Goal: Task Accomplishment & Management: Complete application form

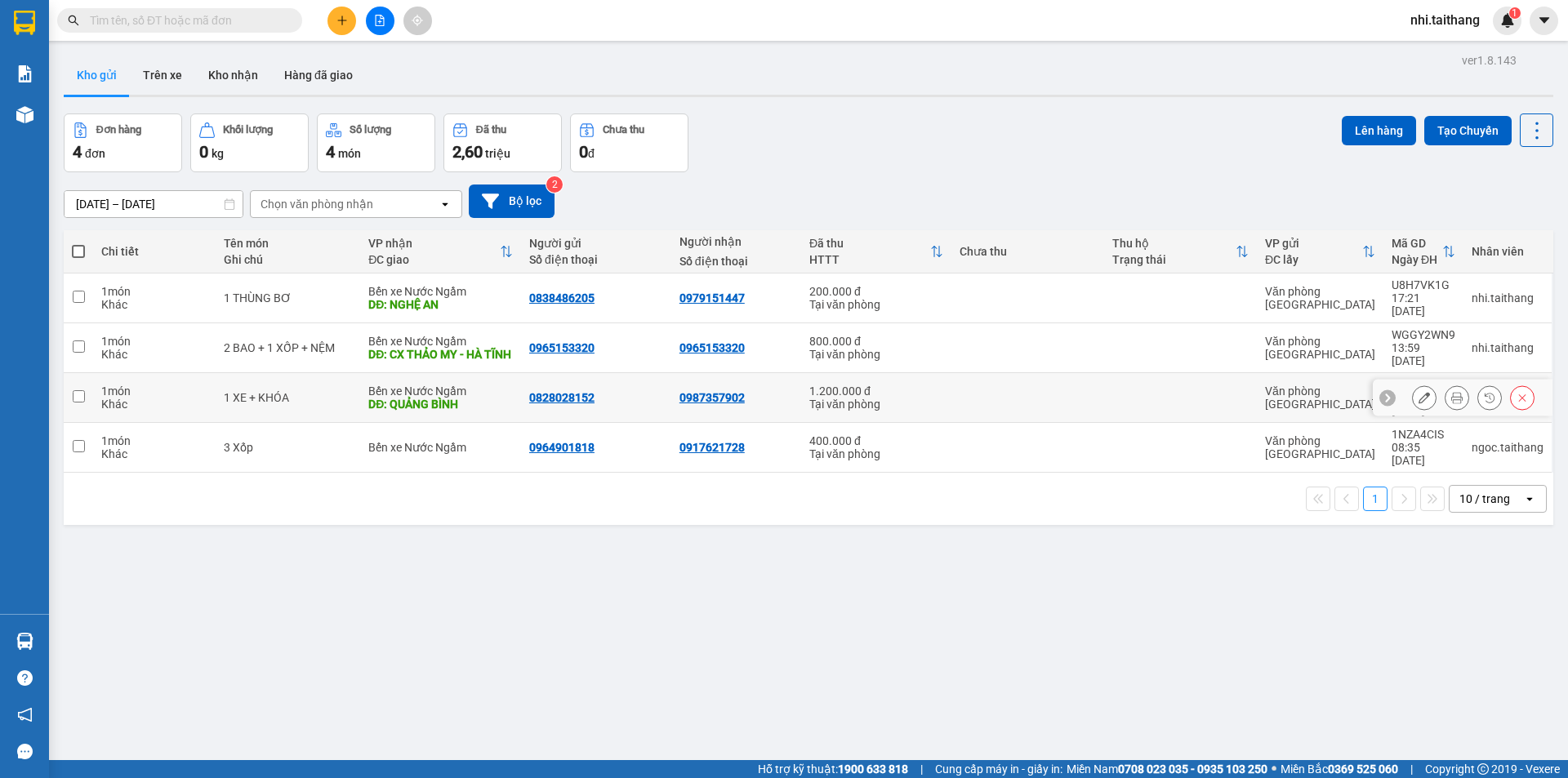
click at [258, 391] on div "1 XE + KHÓA" at bounding box center [288, 398] width 128 height 13
checkbox input "true"
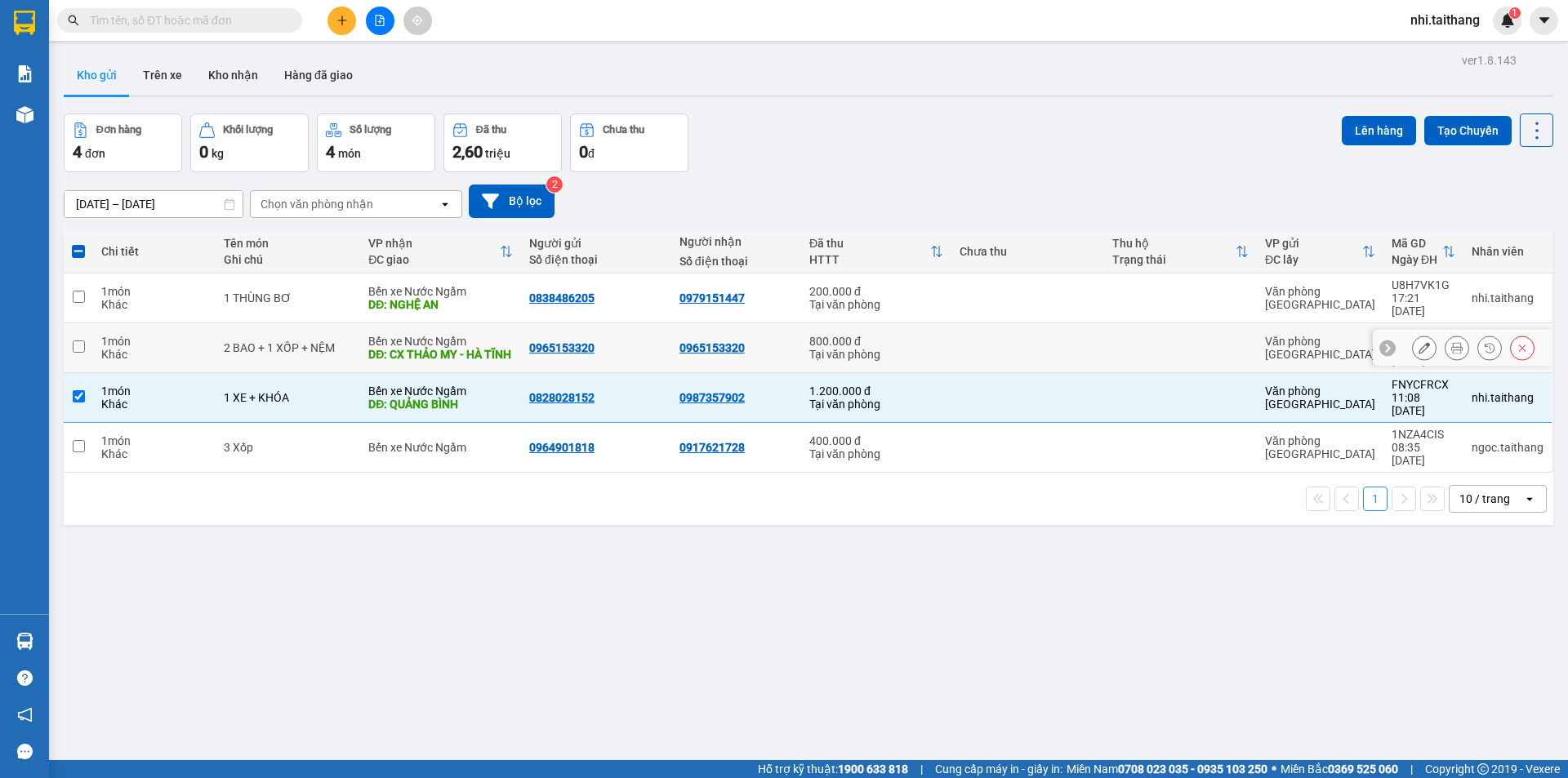
click at [460, 348] on div "DĐ: CX THẢO MY - HÀ TĨNH" at bounding box center [440, 355] width 145 height 13
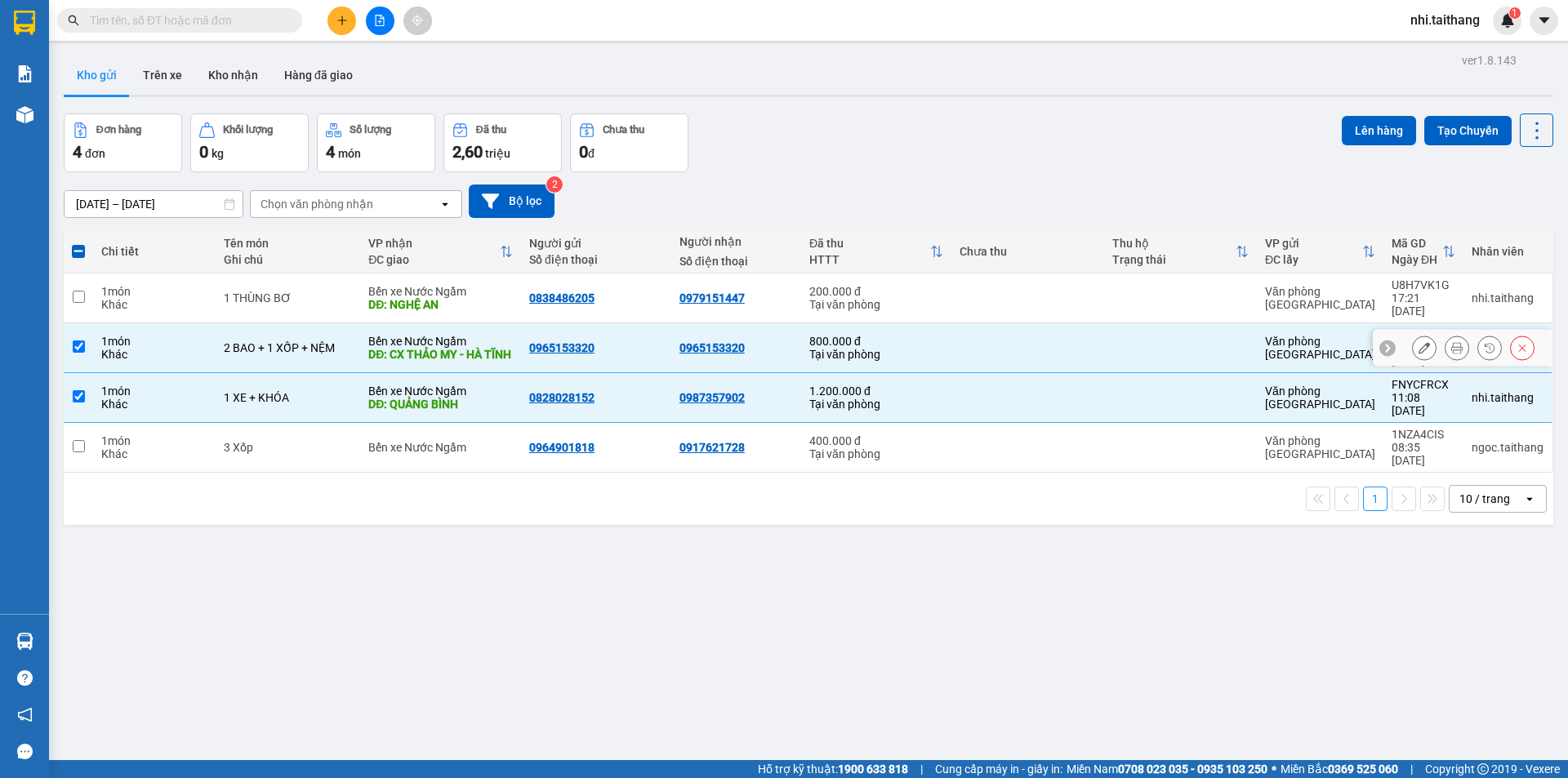
click at [810, 335] on div "800.000 đ" at bounding box center [876, 341] width 133 height 13
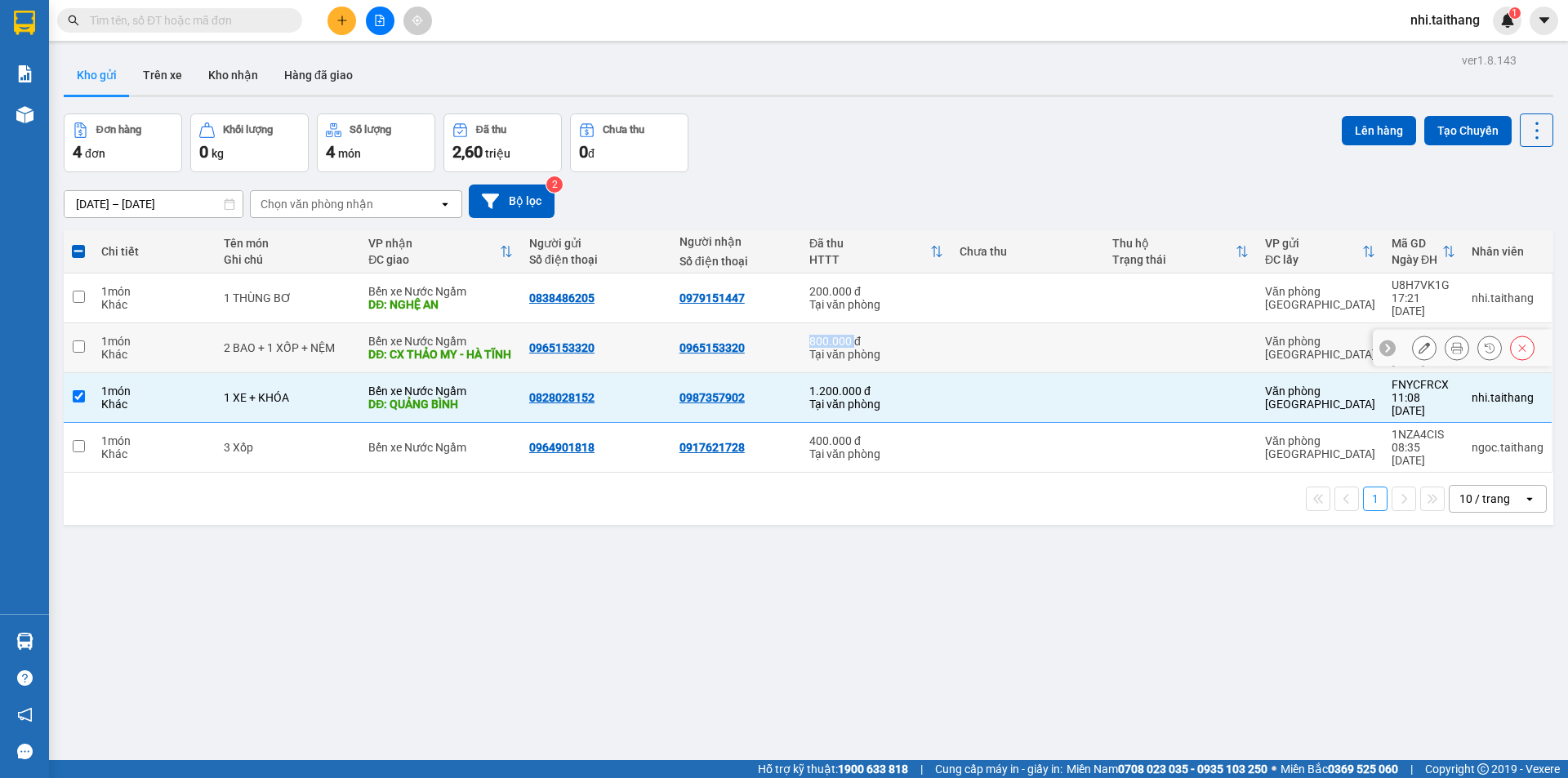
click at [810, 335] on div "800.000 đ" at bounding box center [876, 341] width 133 height 13
click at [845, 348] on div "Tại văn phòng" at bounding box center [876, 355] width 133 height 13
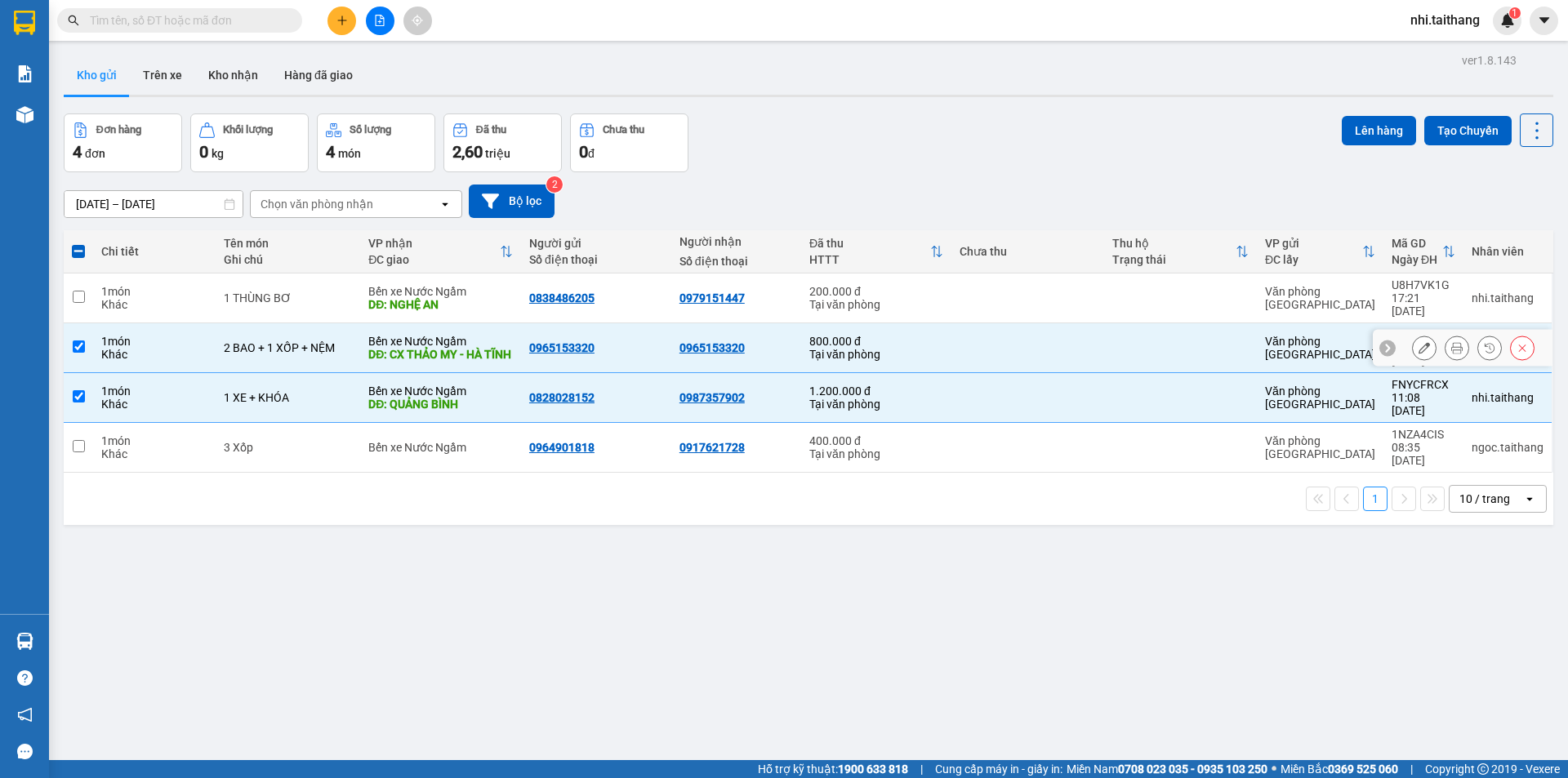
click at [845, 348] on div "Tại văn phòng" at bounding box center [876, 355] width 133 height 13
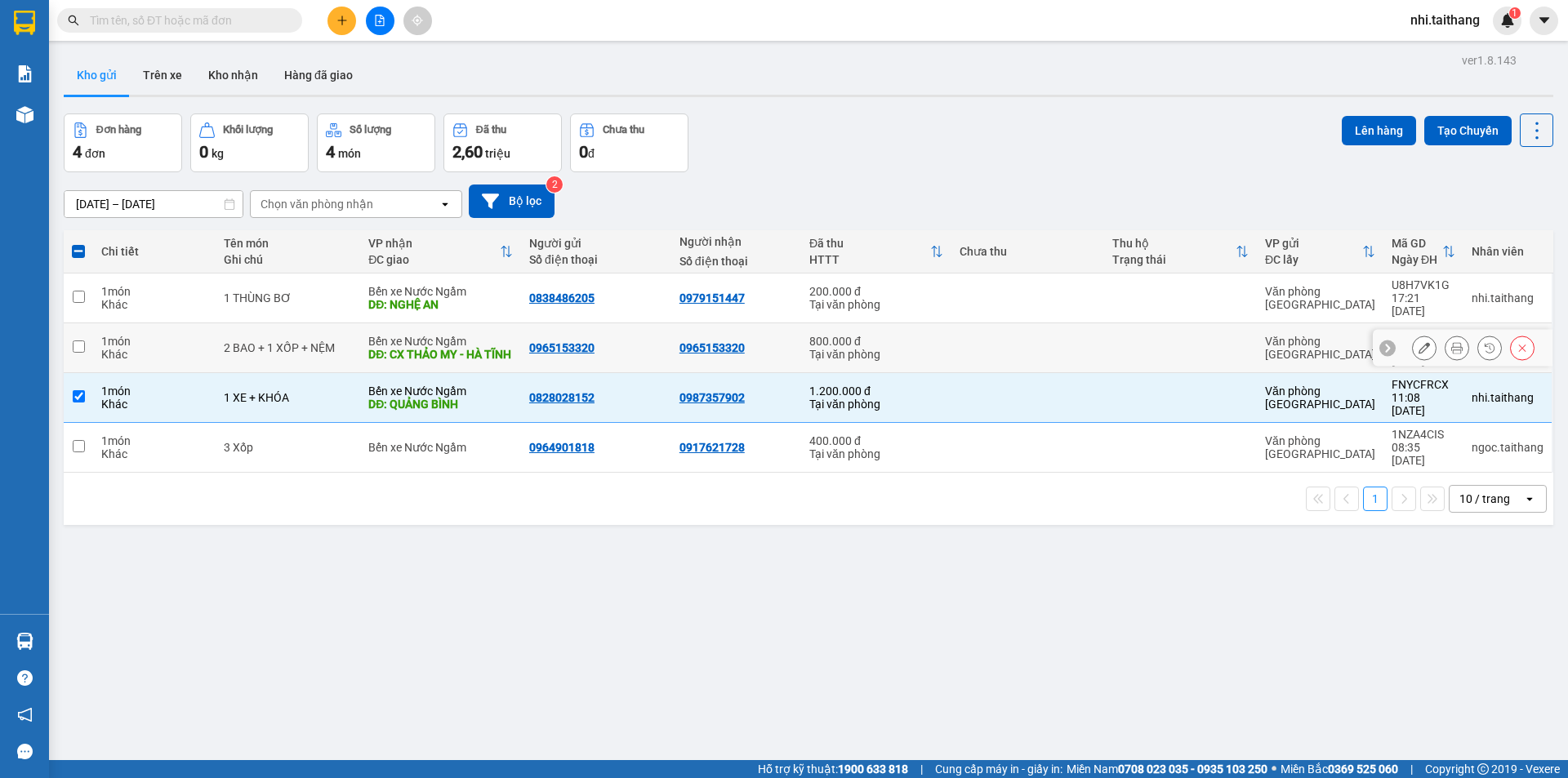
click at [842, 348] on div "Tại văn phòng" at bounding box center [876, 355] width 133 height 13
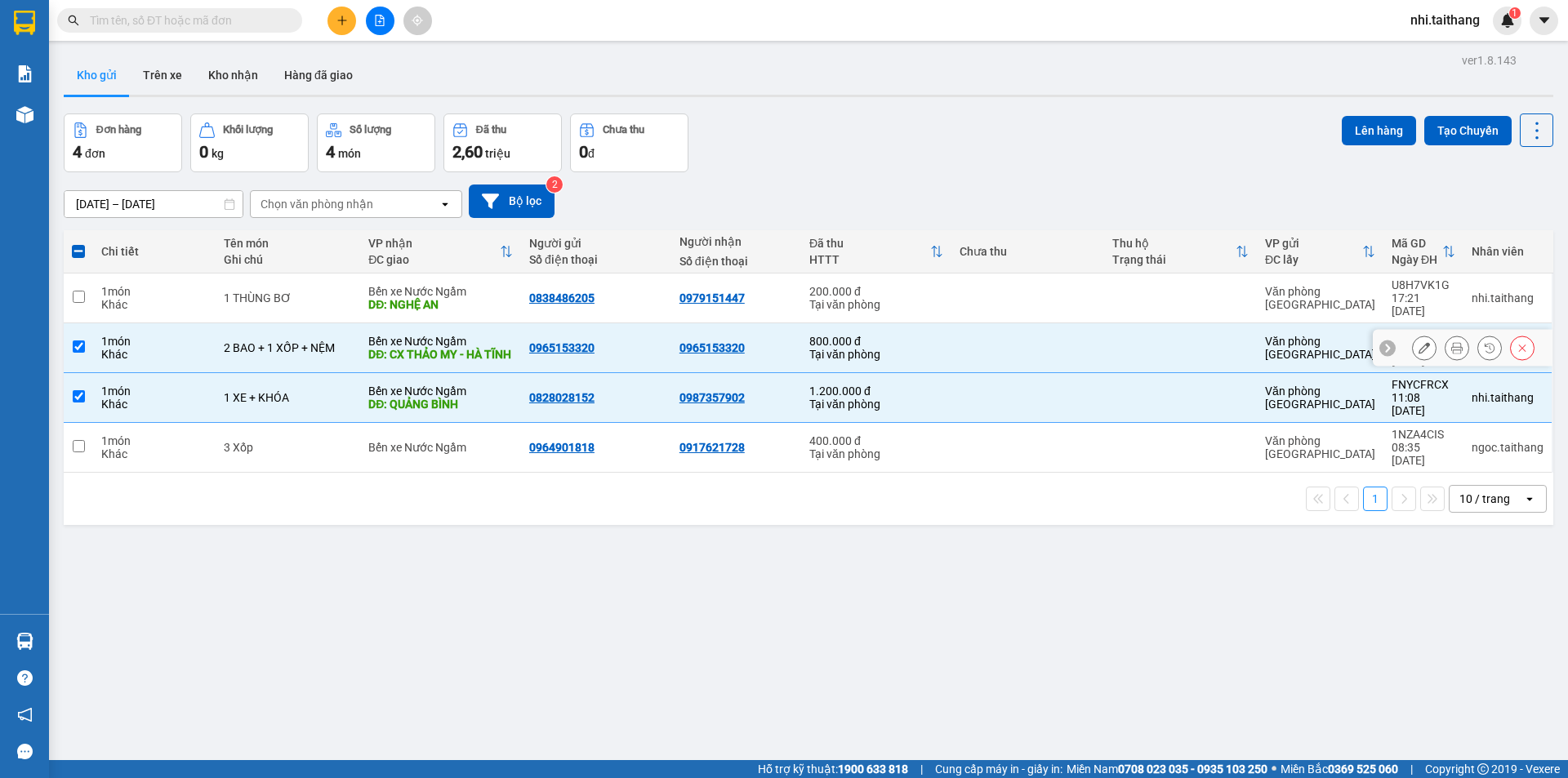
click at [810, 335] on div "800.000 đ" at bounding box center [876, 341] width 133 height 13
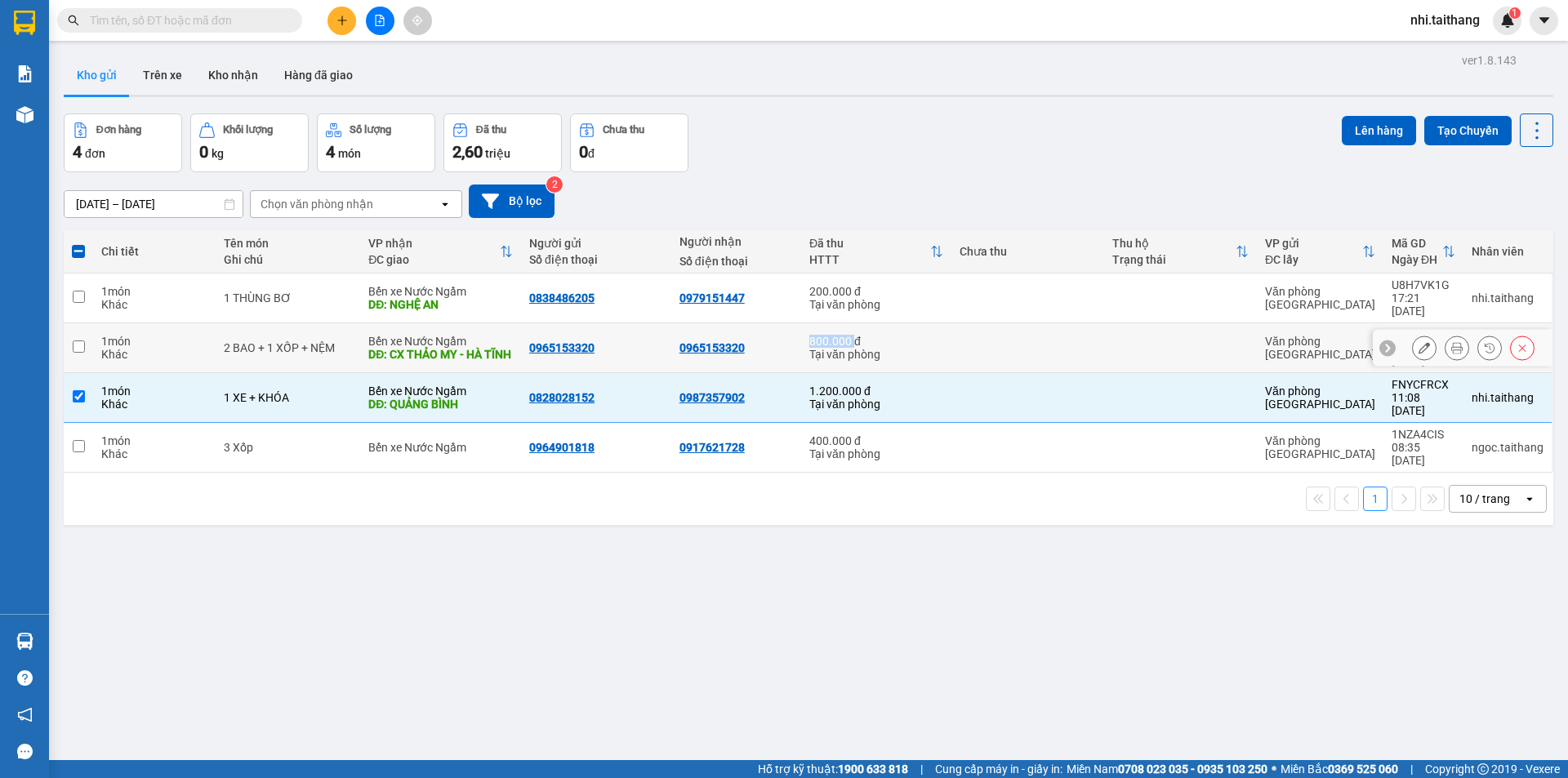
click at [810, 335] on div "800.000 đ" at bounding box center [876, 341] width 133 height 13
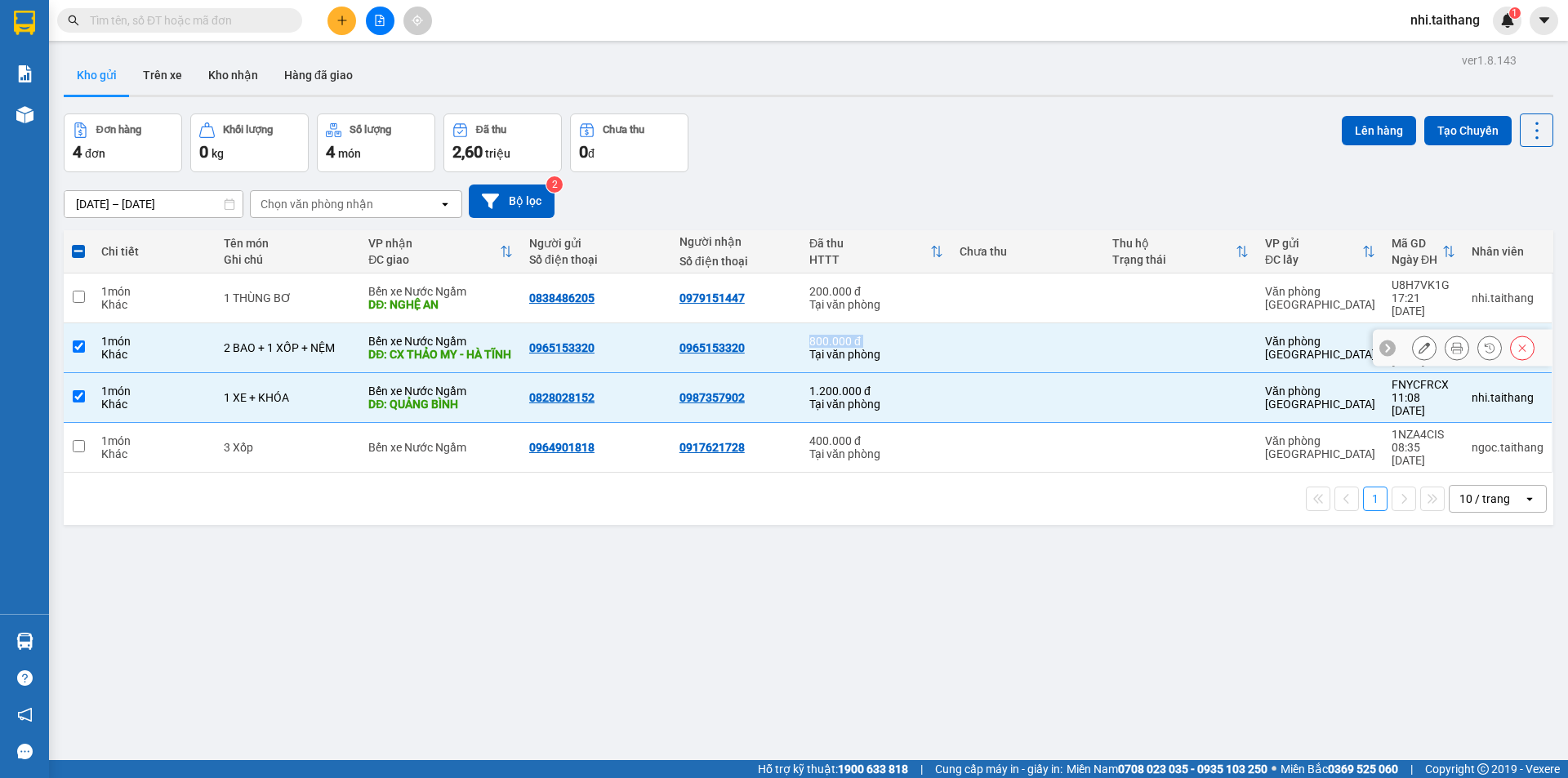
click at [810, 335] on div "800.000 đ" at bounding box center [876, 341] width 133 height 13
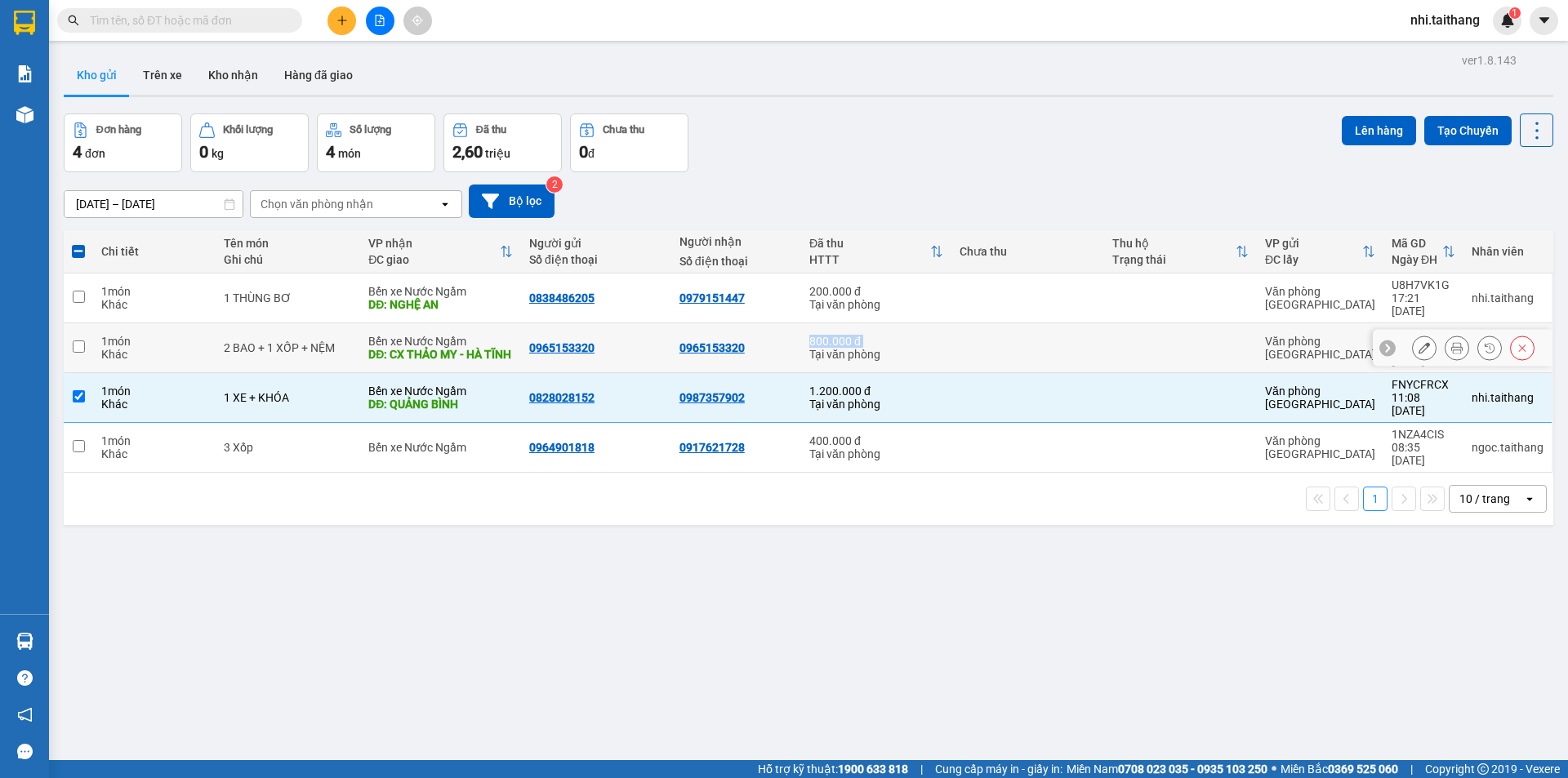
click at [810, 335] on div "800.000 đ" at bounding box center [876, 341] width 133 height 13
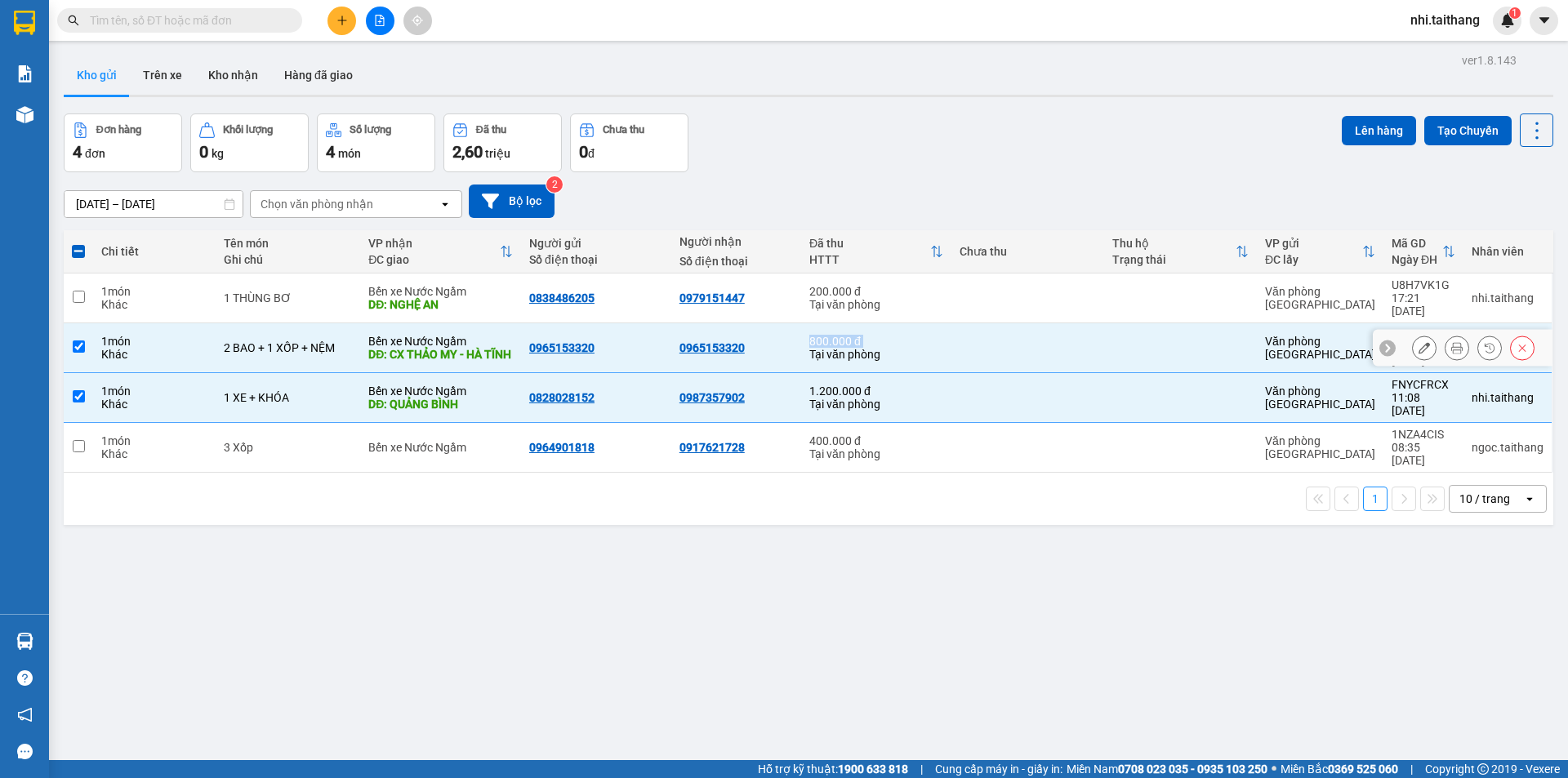
click at [810, 335] on div "800.000 đ" at bounding box center [876, 341] width 133 height 13
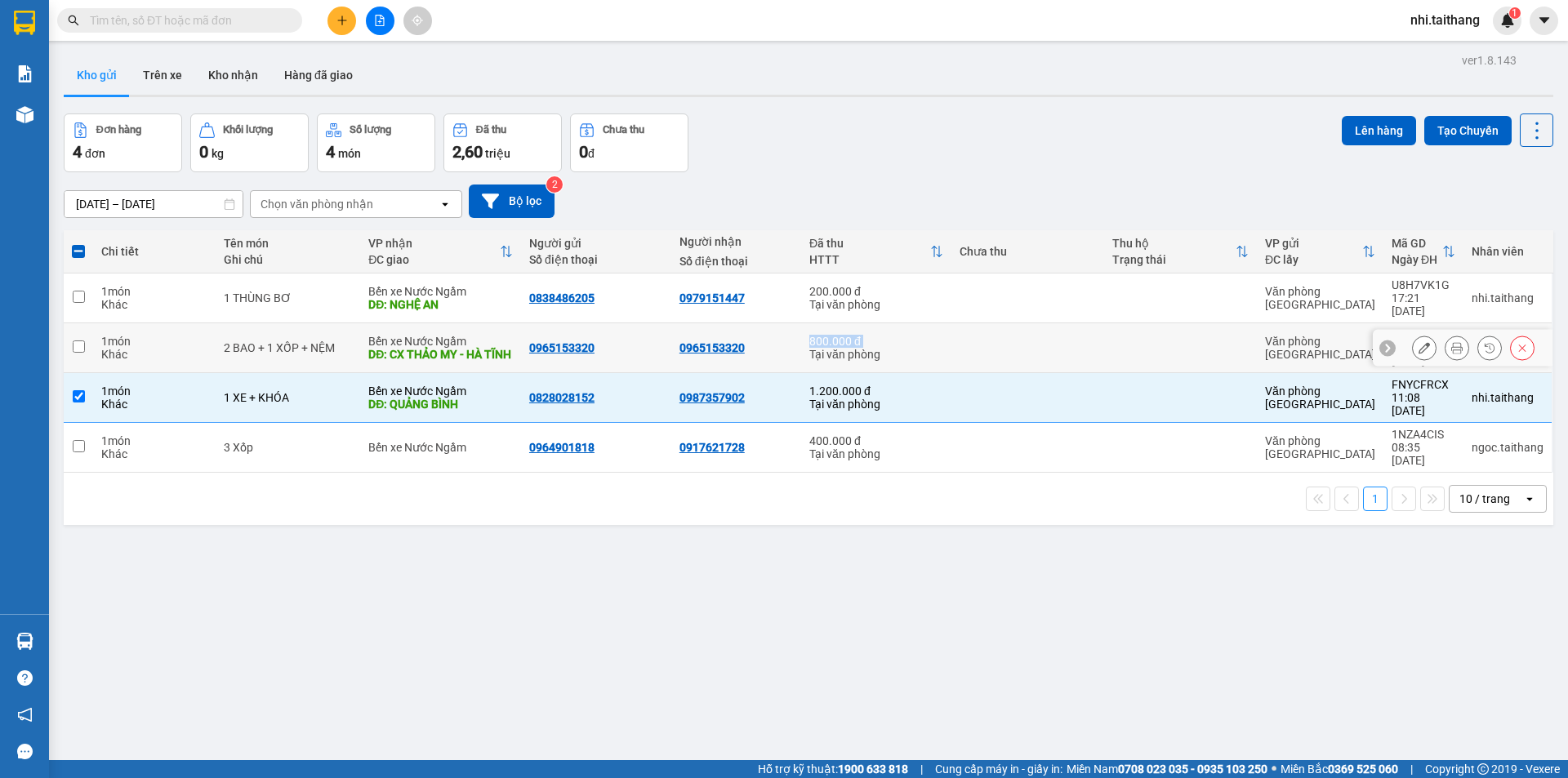
click at [809, 335] on div "800.000 đ" at bounding box center [876, 341] width 133 height 13
click at [866, 348] on div "Tại văn phòng" at bounding box center [876, 355] width 133 height 13
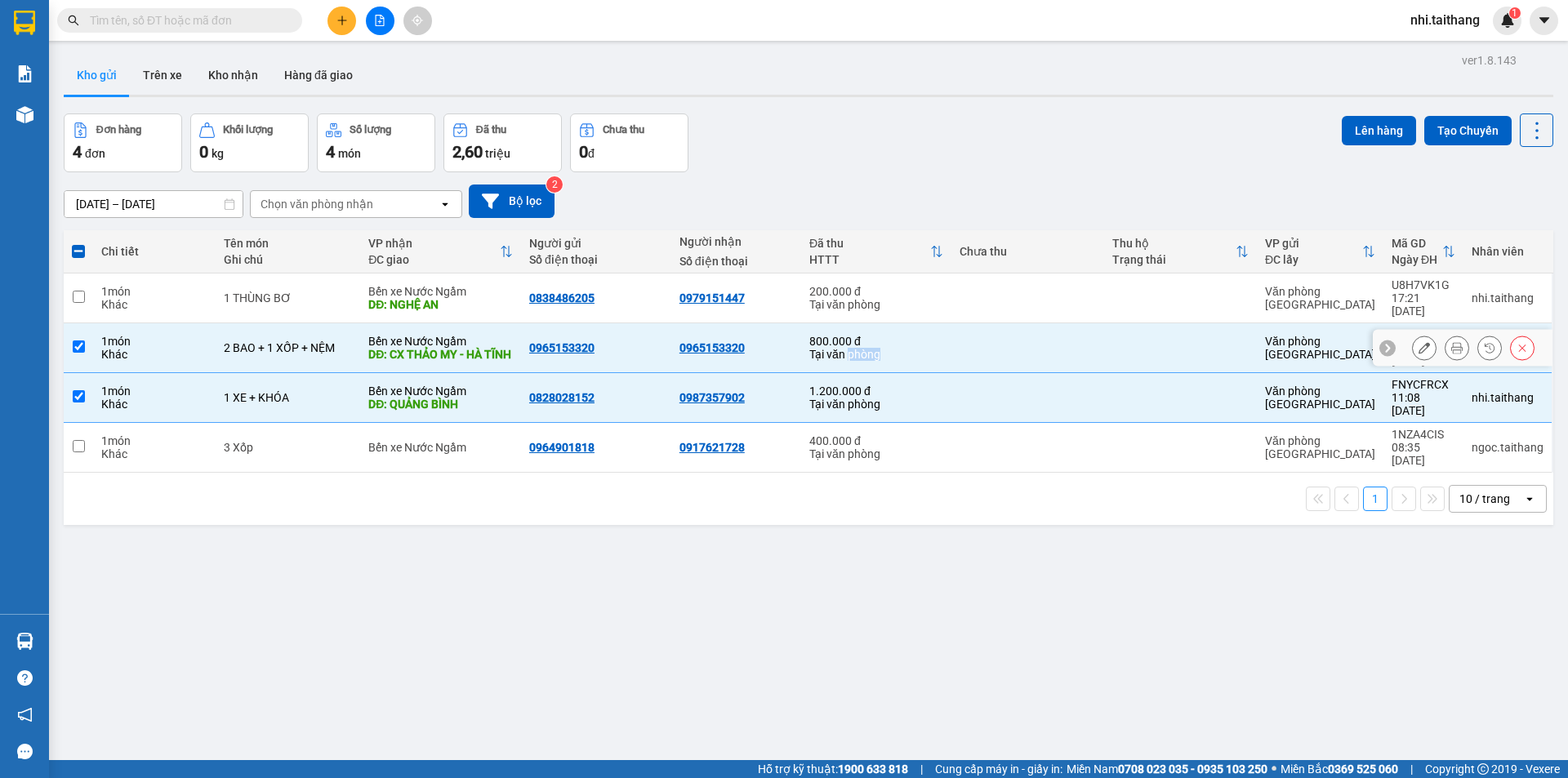
click at [866, 348] on div "Tại văn phòng" at bounding box center [876, 355] width 133 height 13
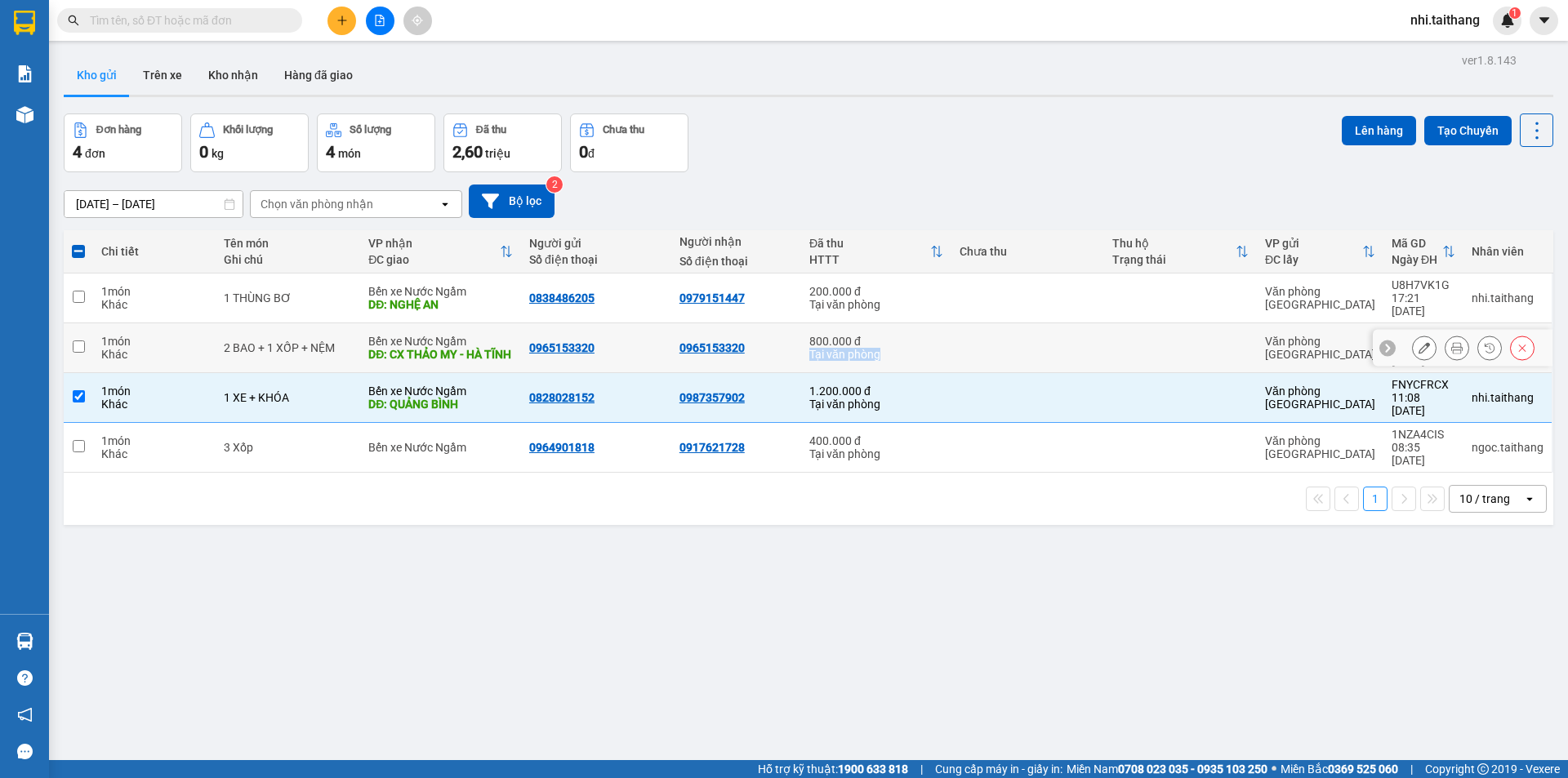
click at [866, 348] on div "Tại văn phòng" at bounding box center [876, 355] width 133 height 13
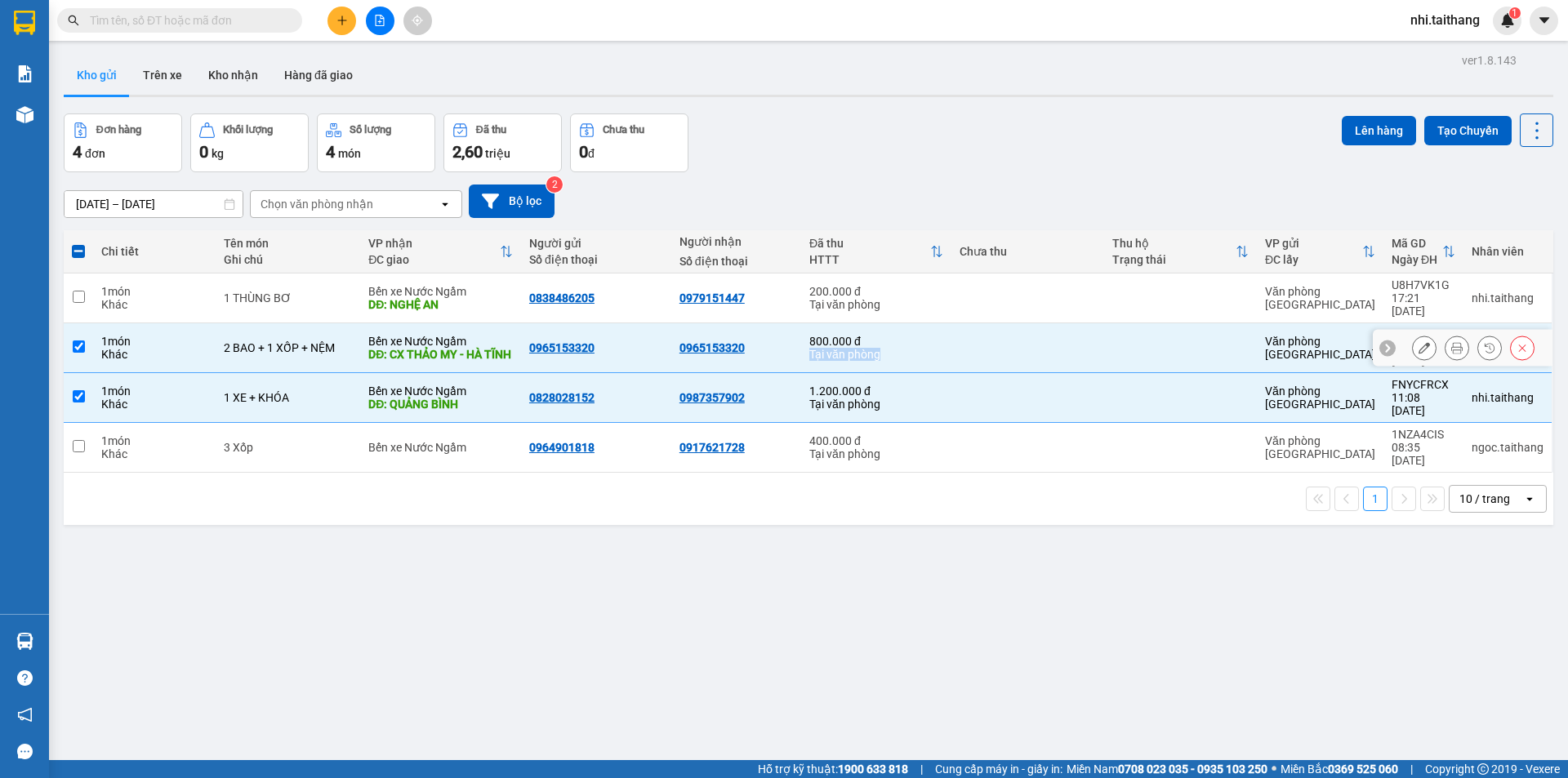
click at [866, 348] on div "Tại văn phòng" at bounding box center [876, 355] width 133 height 13
checkbox input "false"
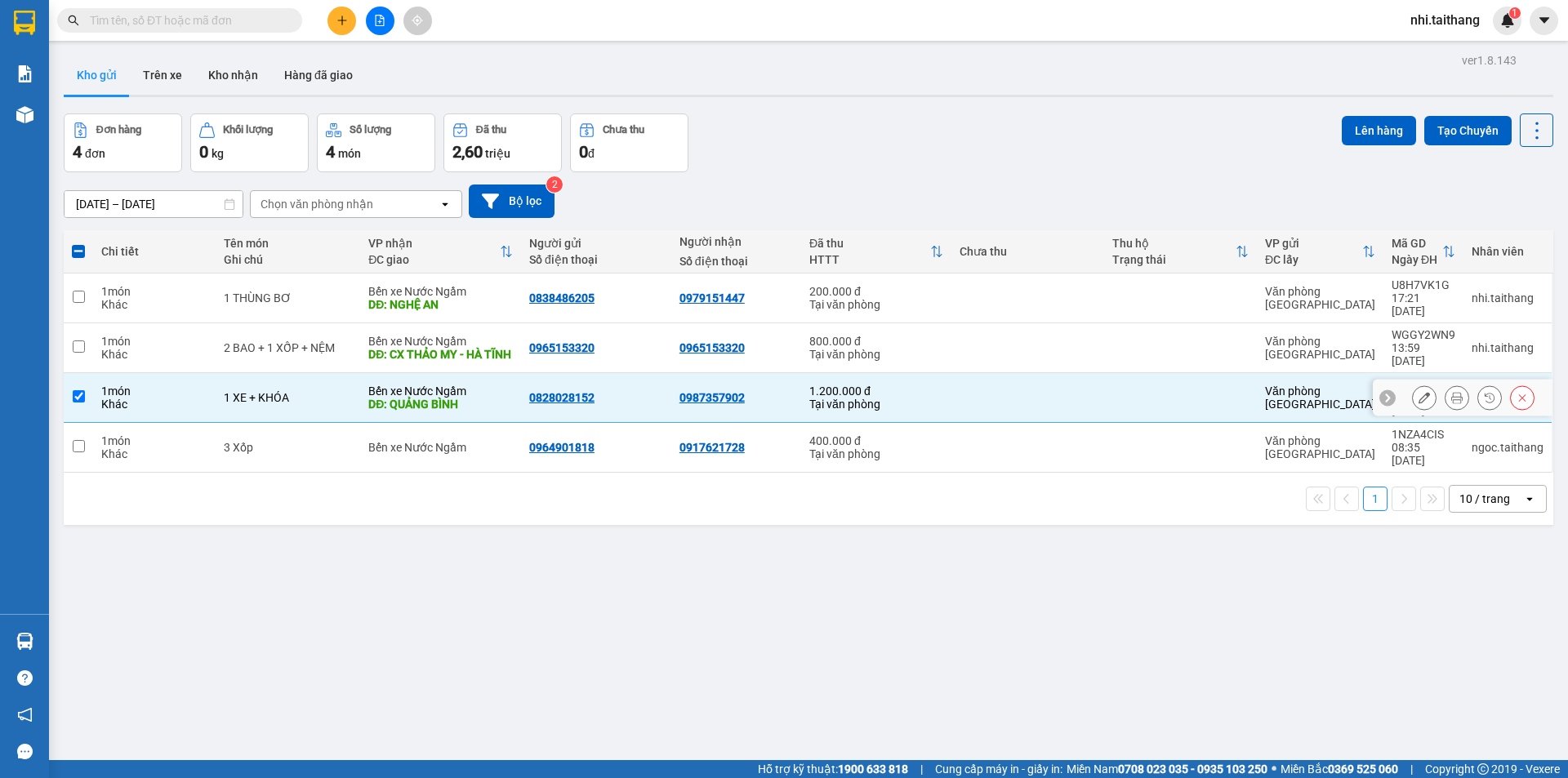
click at [865, 384] on div "1.200.000 đ" at bounding box center [876, 391] width 133 height 13
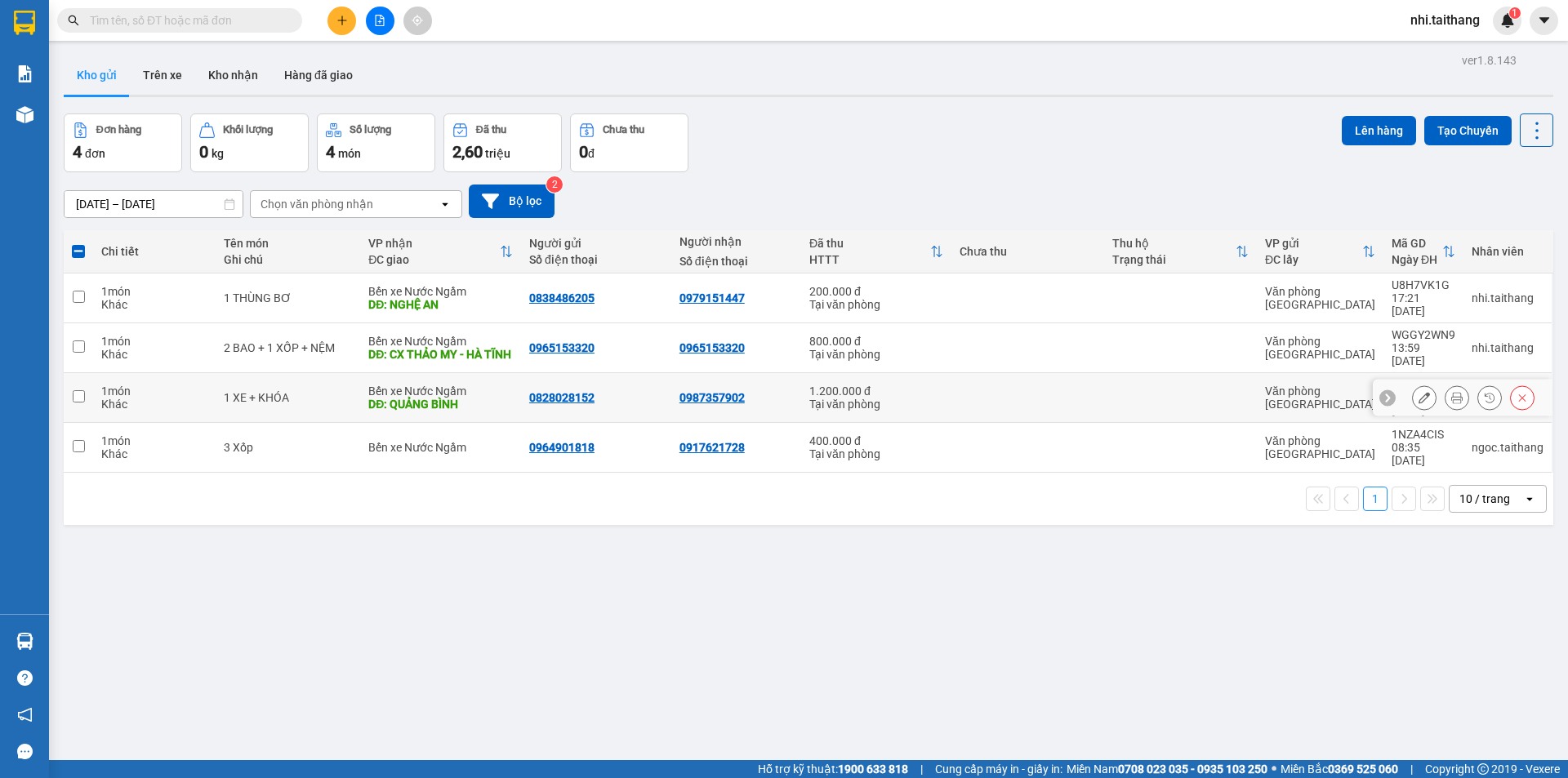
click at [865, 384] on div "1.200.000 đ" at bounding box center [876, 391] width 133 height 13
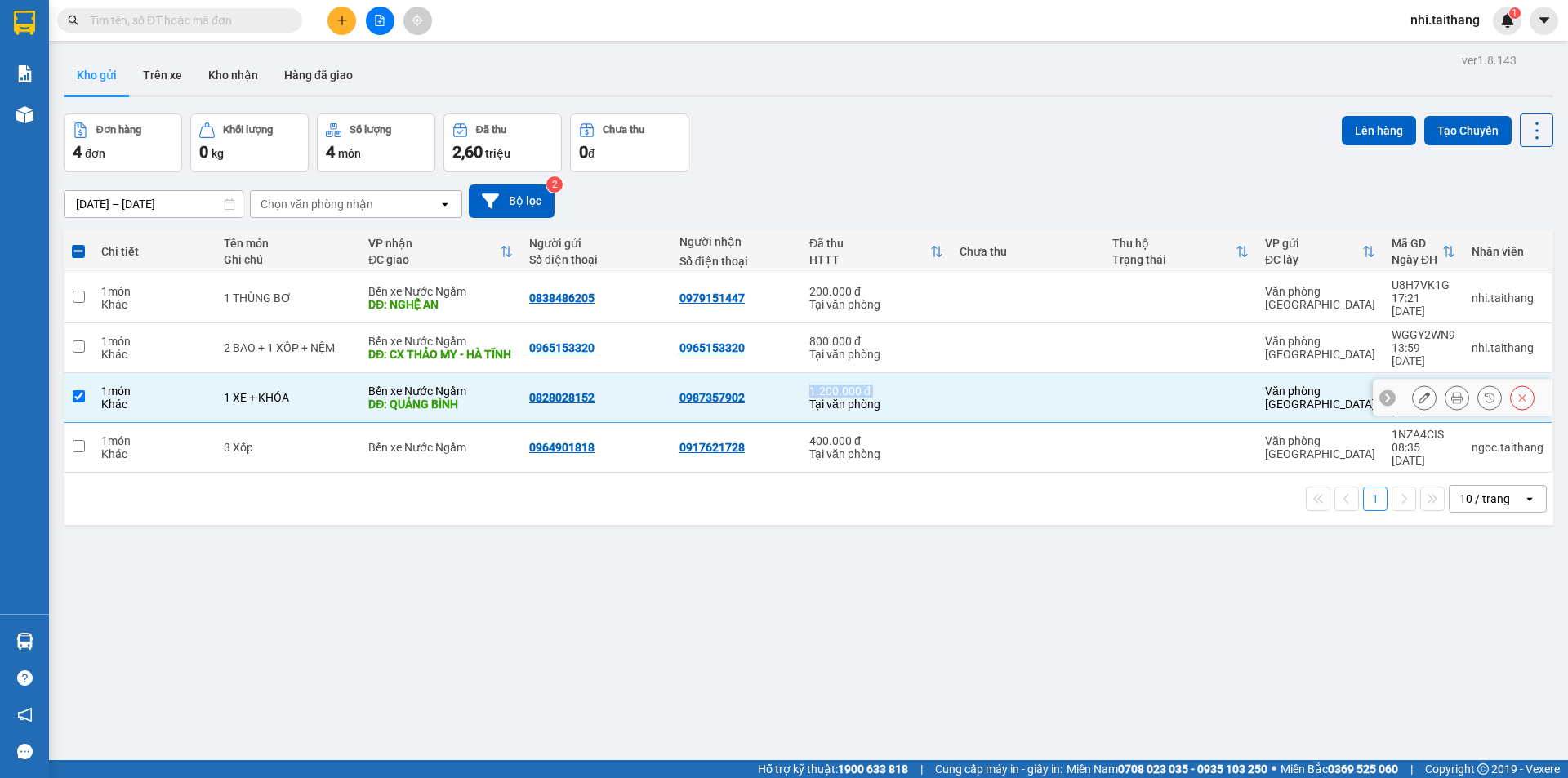
click at [865, 384] on div "1.200.000 đ" at bounding box center [876, 391] width 133 height 13
click at [852, 398] on div "Tại văn phòng" at bounding box center [876, 404] width 133 height 13
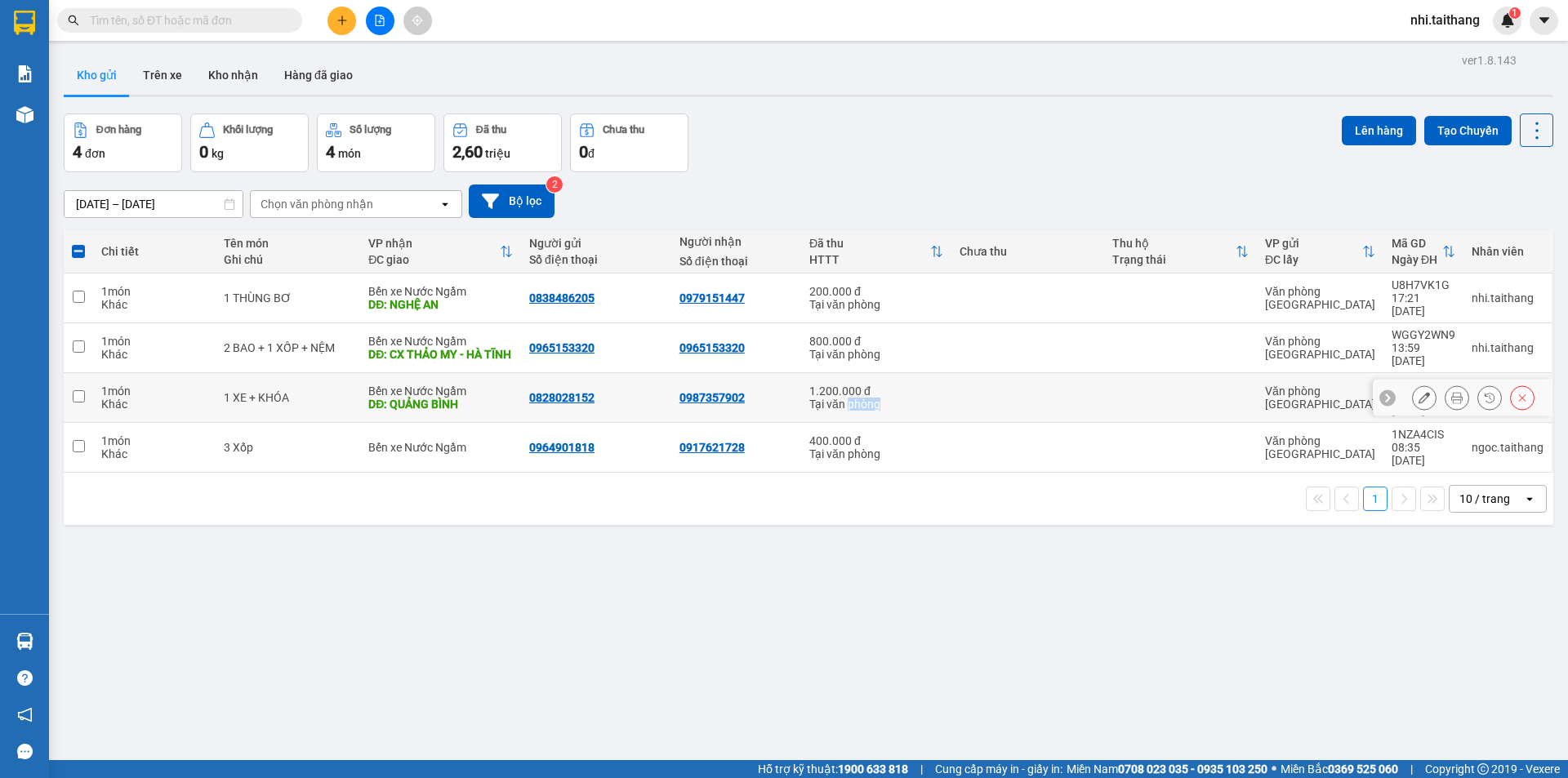
click at [852, 398] on div "Tại văn phòng" at bounding box center [876, 404] width 133 height 13
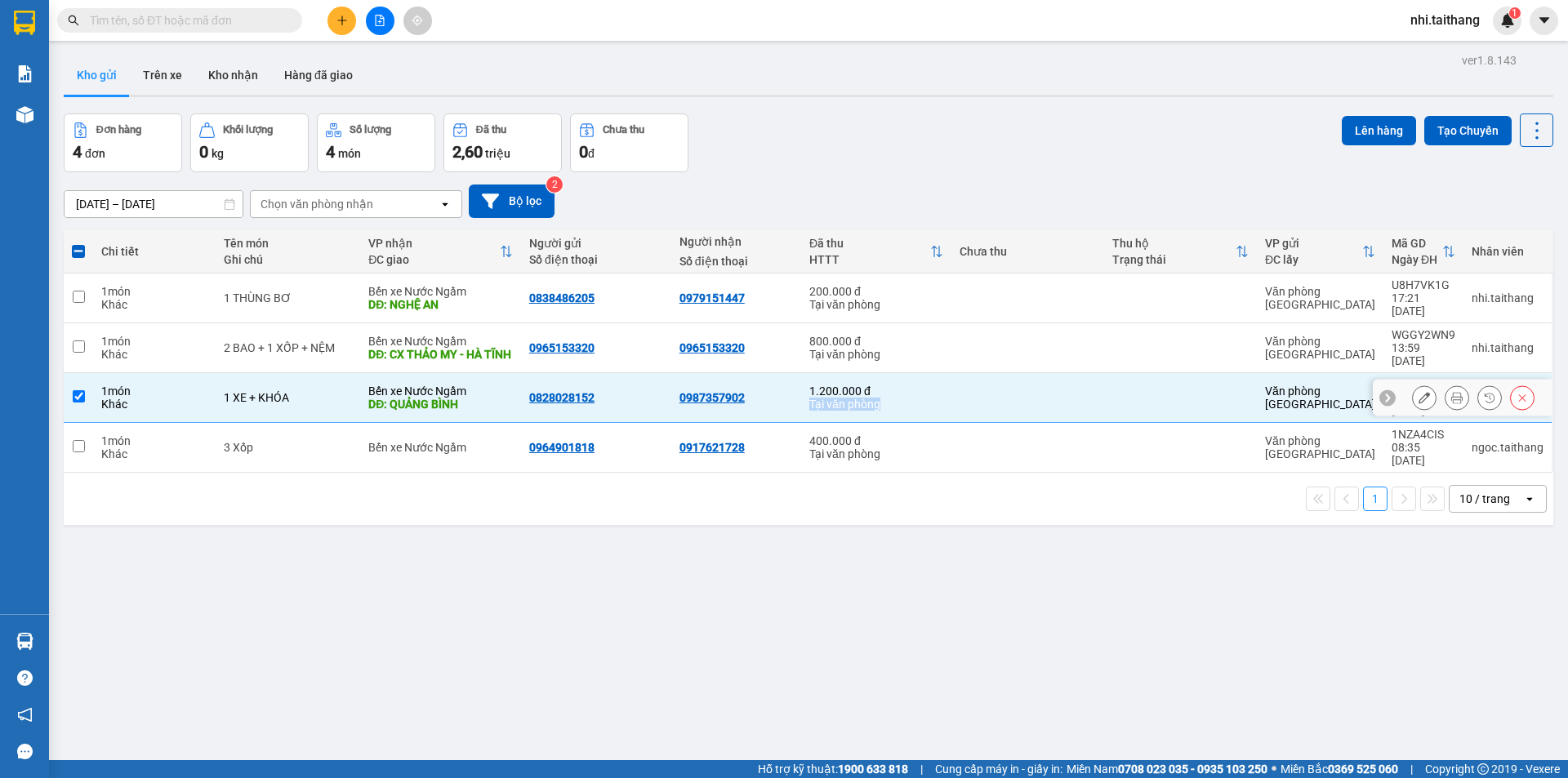
click at [852, 398] on div "Tại văn phòng" at bounding box center [876, 404] width 133 height 13
checkbox input "true"
click at [853, 447] on div "Tại văn phòng" at bounding box center [876, 454] width 133 height 13
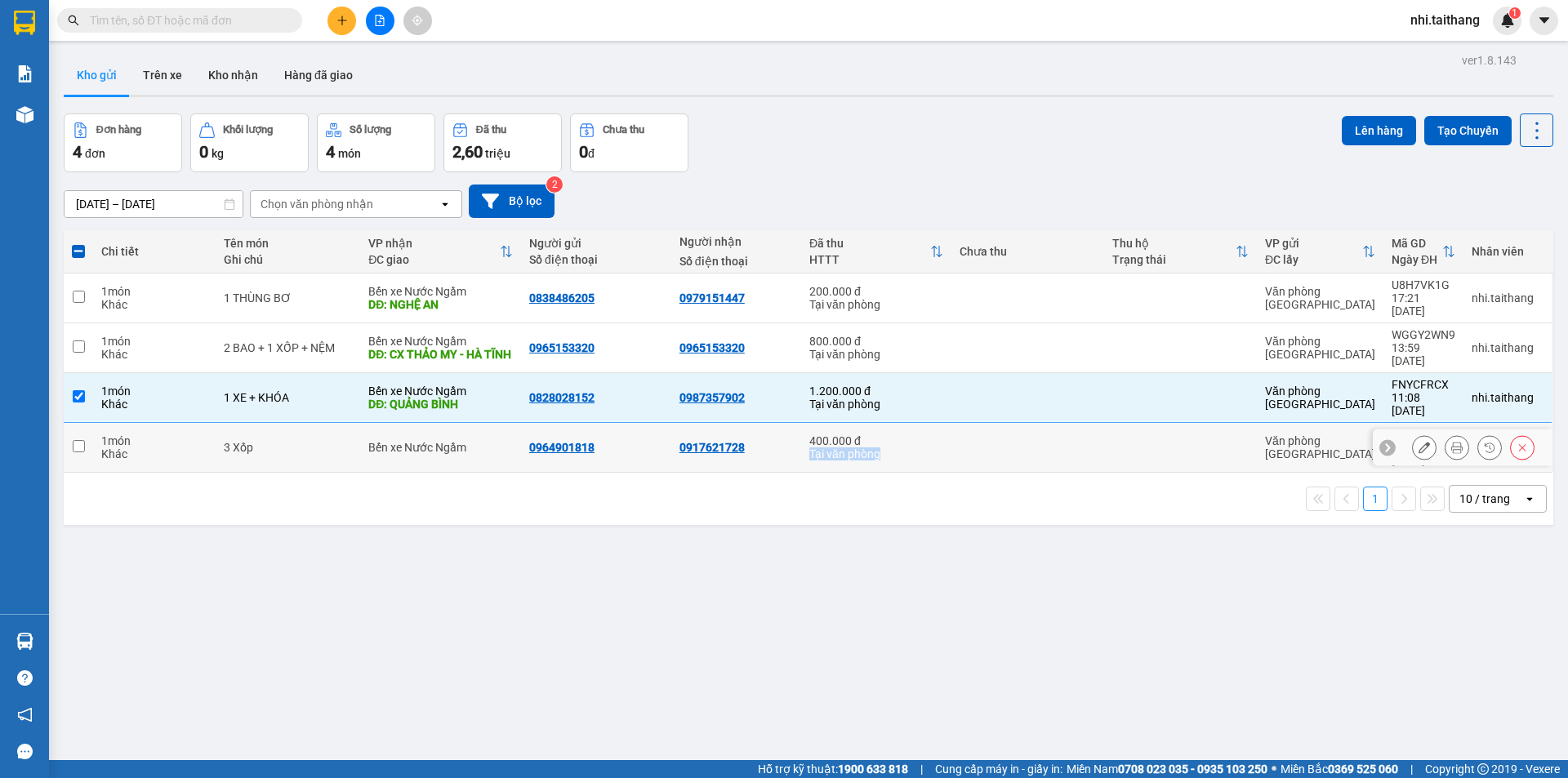
click at [853, 447] on div "Tại văn phòng" at bounding box center [876, 454] width 133 height 13
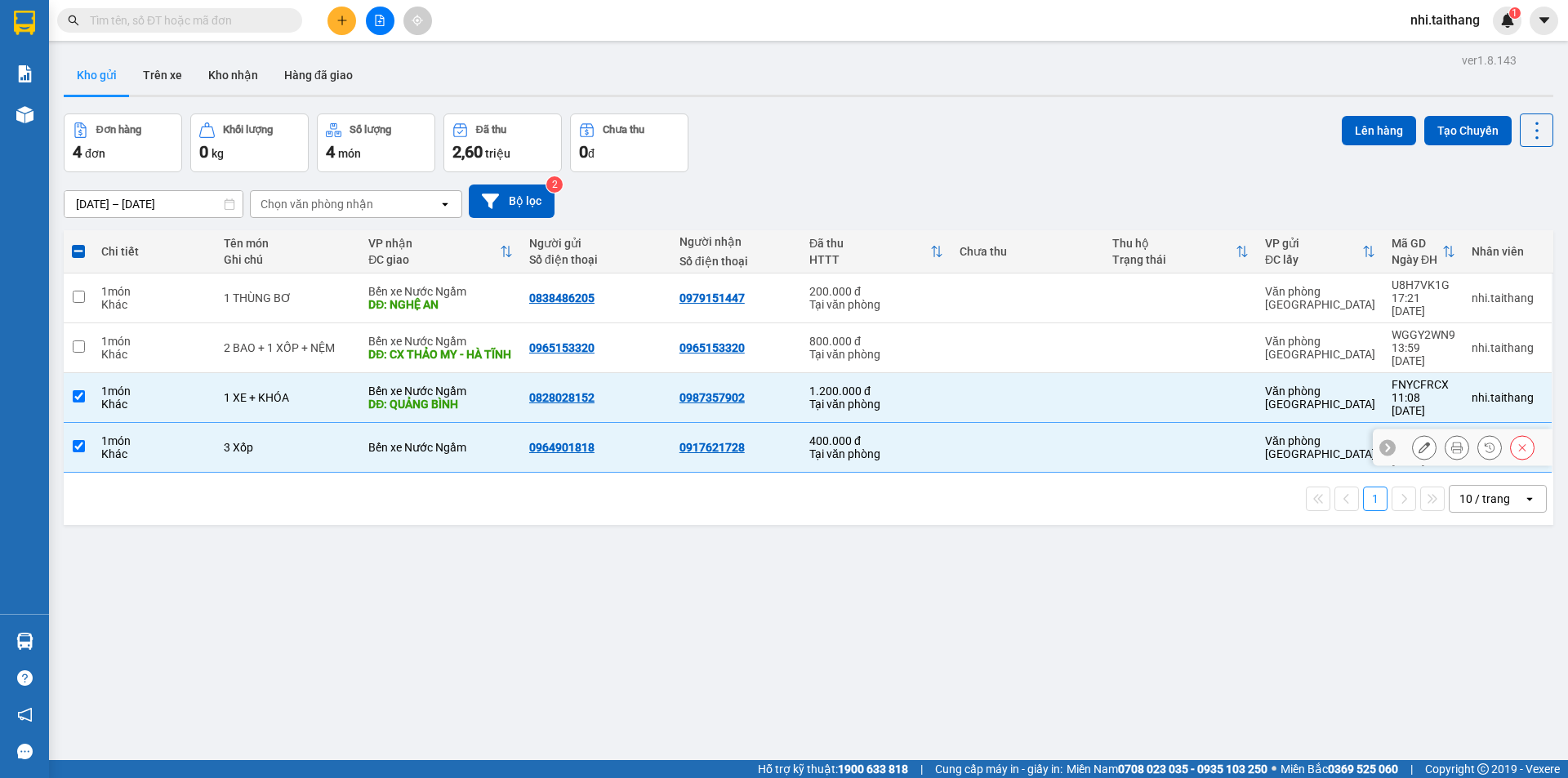
click at [845, 435] on div "400.000 đ" at bounding box center [876, 441] width 133 height 13
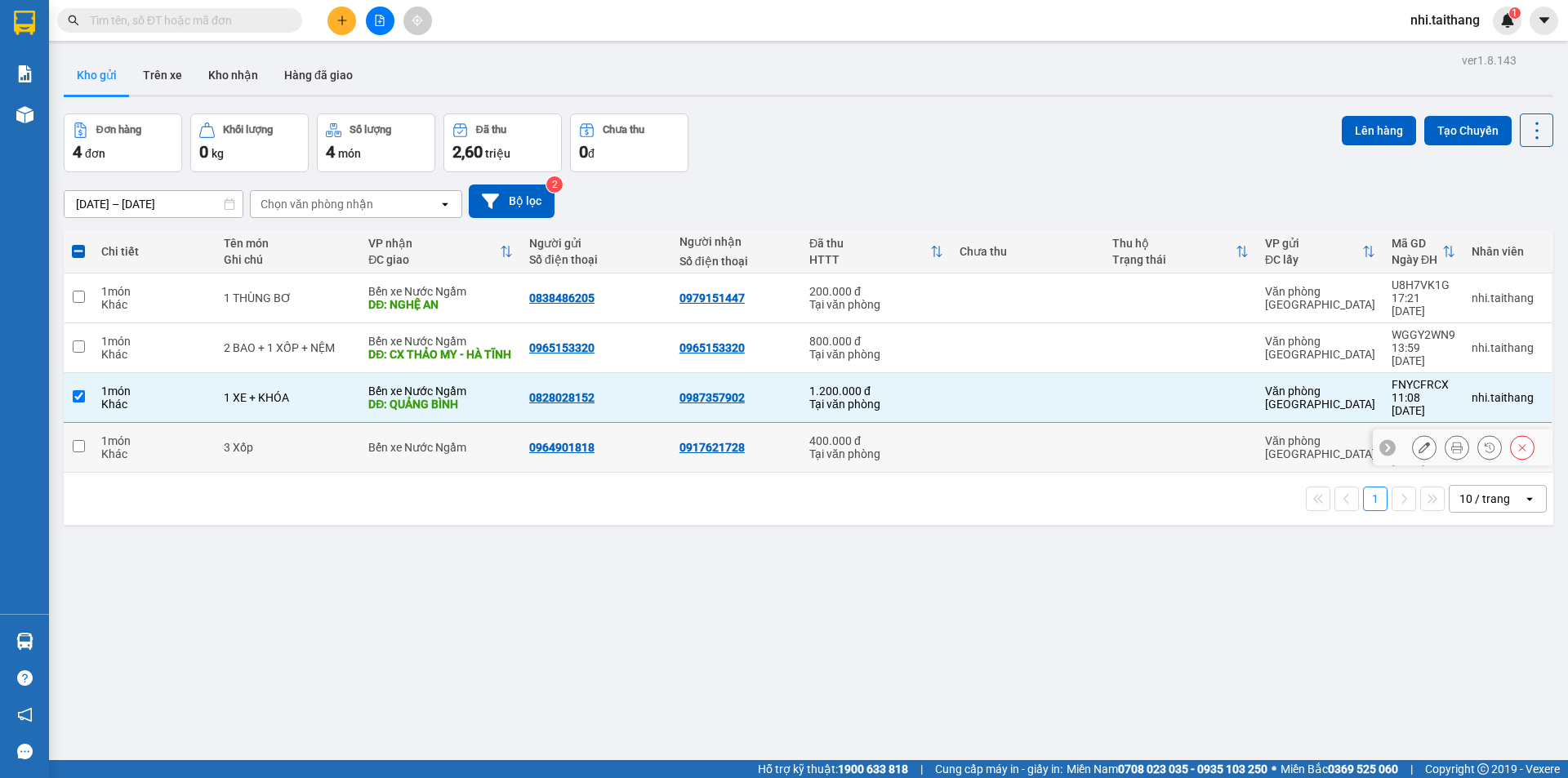
click at [844, 435] on div "400.000 đ" at bounding box center [876, 441] width 133 height 13
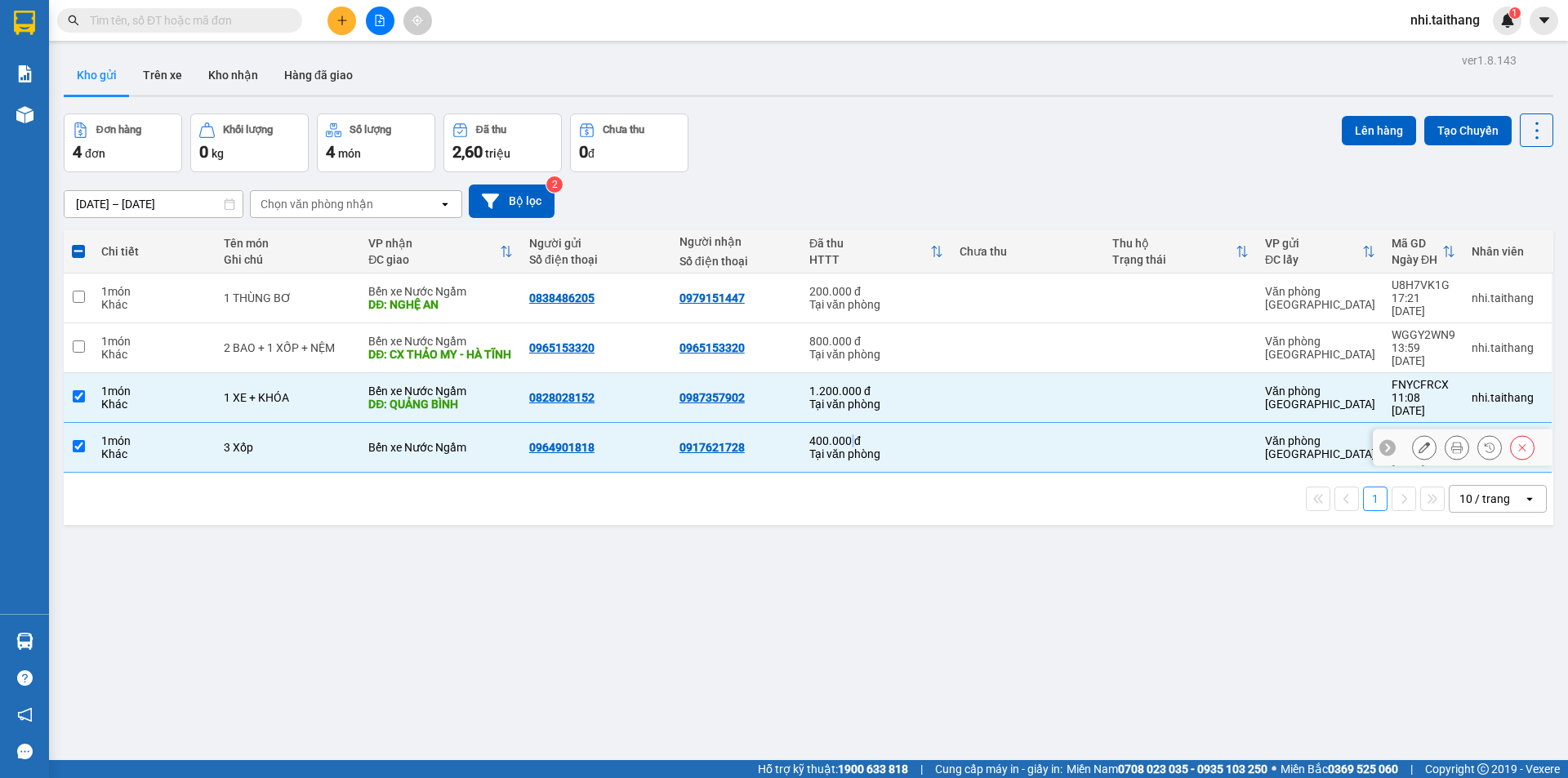
click at [844, 435] on div "400.000 đ" at bounding box center [876, 441] width 133 height 13
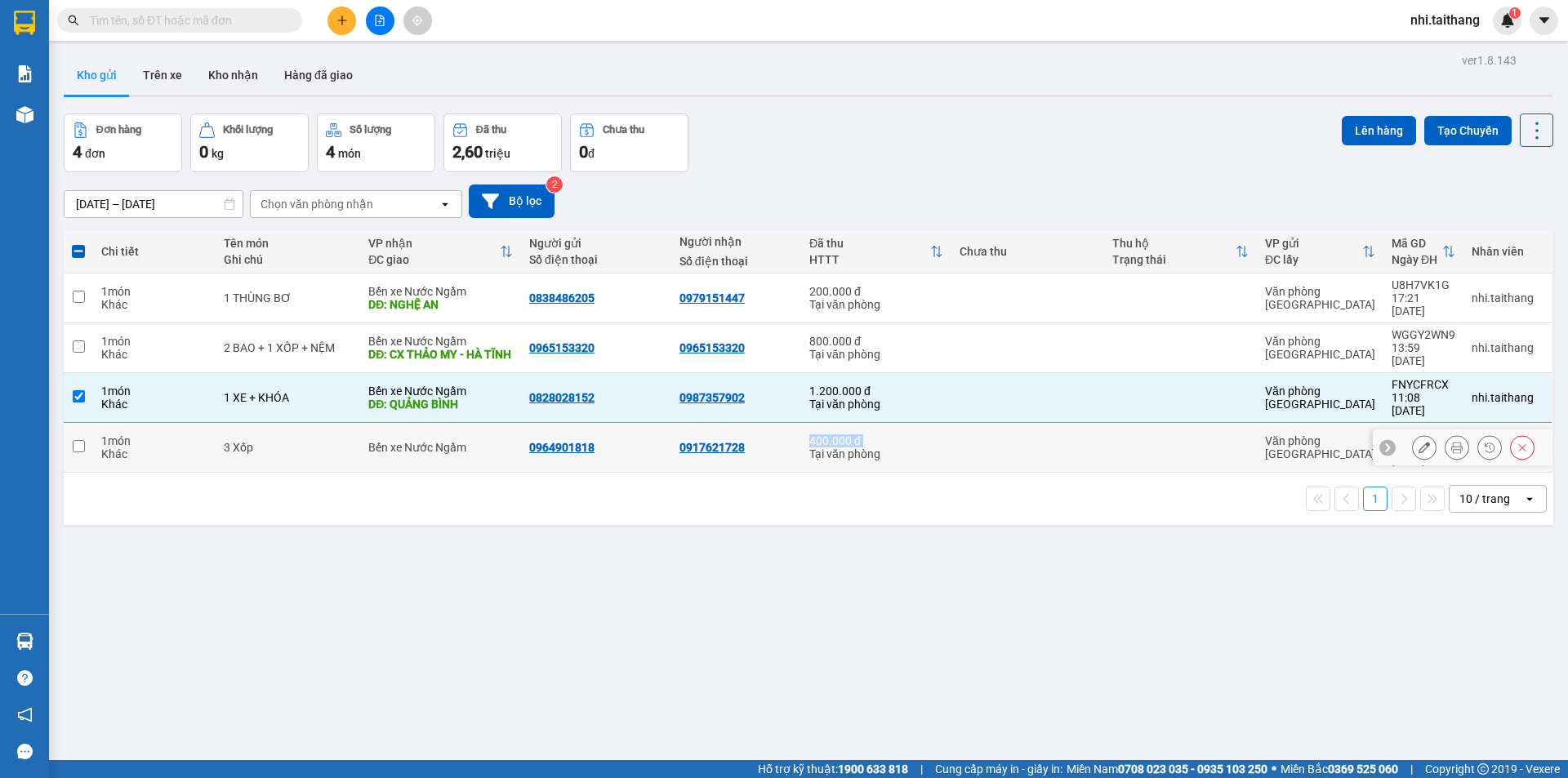
click at [844, 435] on div "400.000 đ" at bounding box center [876, 441] width 133 height 13
checkbox input "false"
click at [585, 549] on div "ver 1.8.143 Kho gửi Trên xe Kho nhận Hàng đã giao Đơn hàng 4 đơn Khối lượng 0 k…" at bounding box center [808, 438] width 1502 height 778
click at [85, 333] on td at bounding box center [78, 348] width 30 height 50
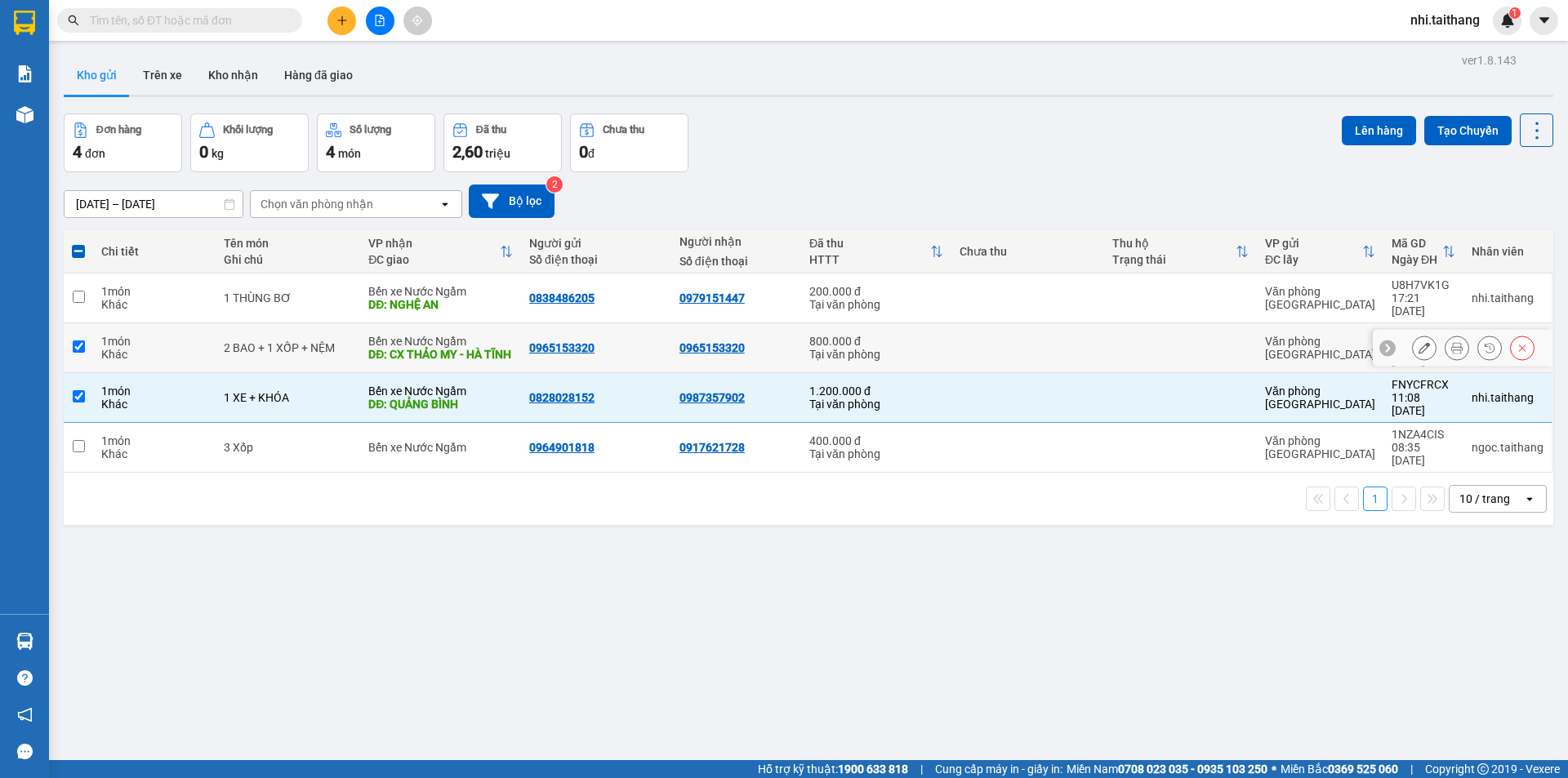
checkbox input "true"
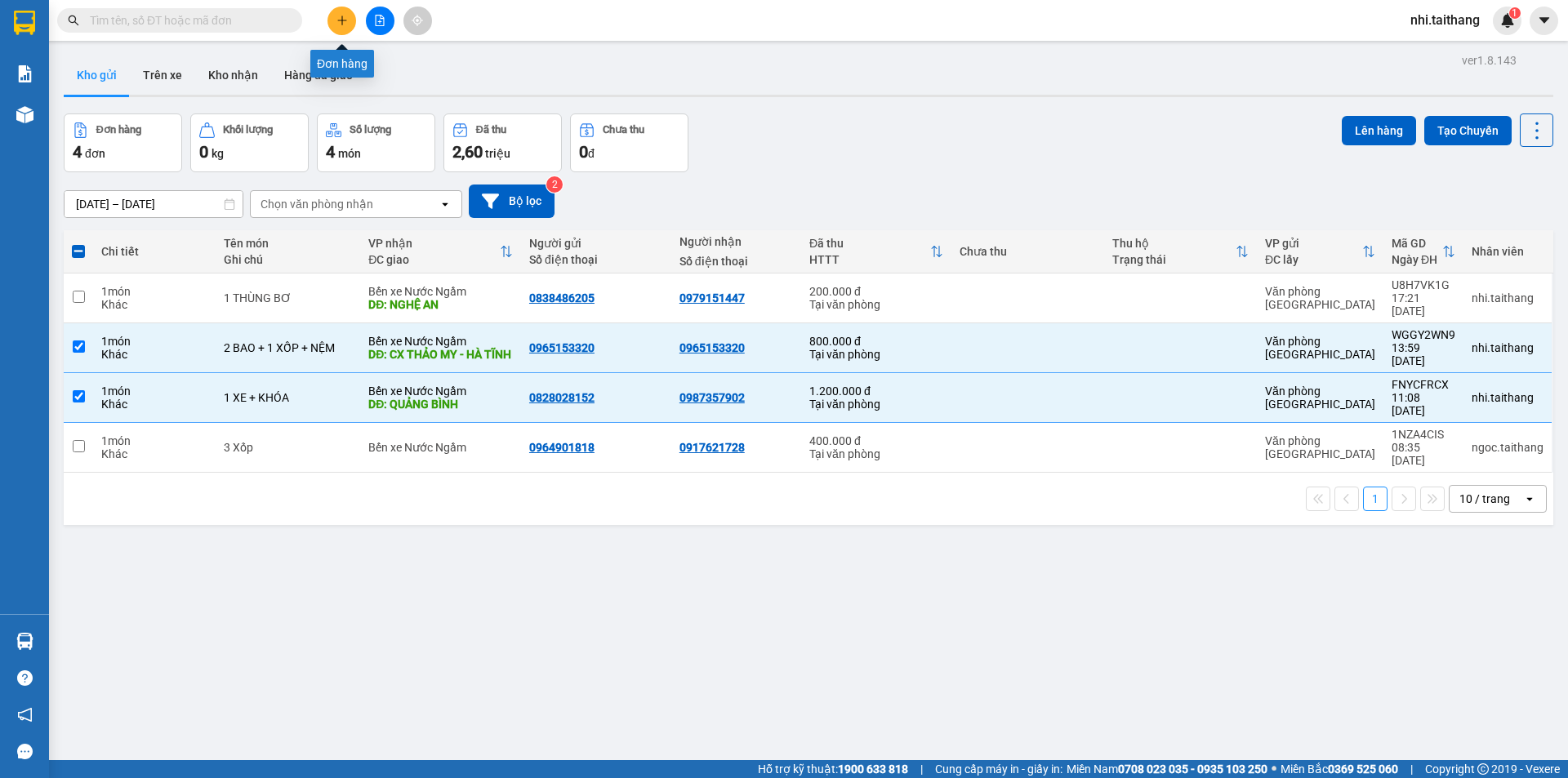
click at [339, 21] on icon "plus" at bounding box center [342, 20] width 11 height 11
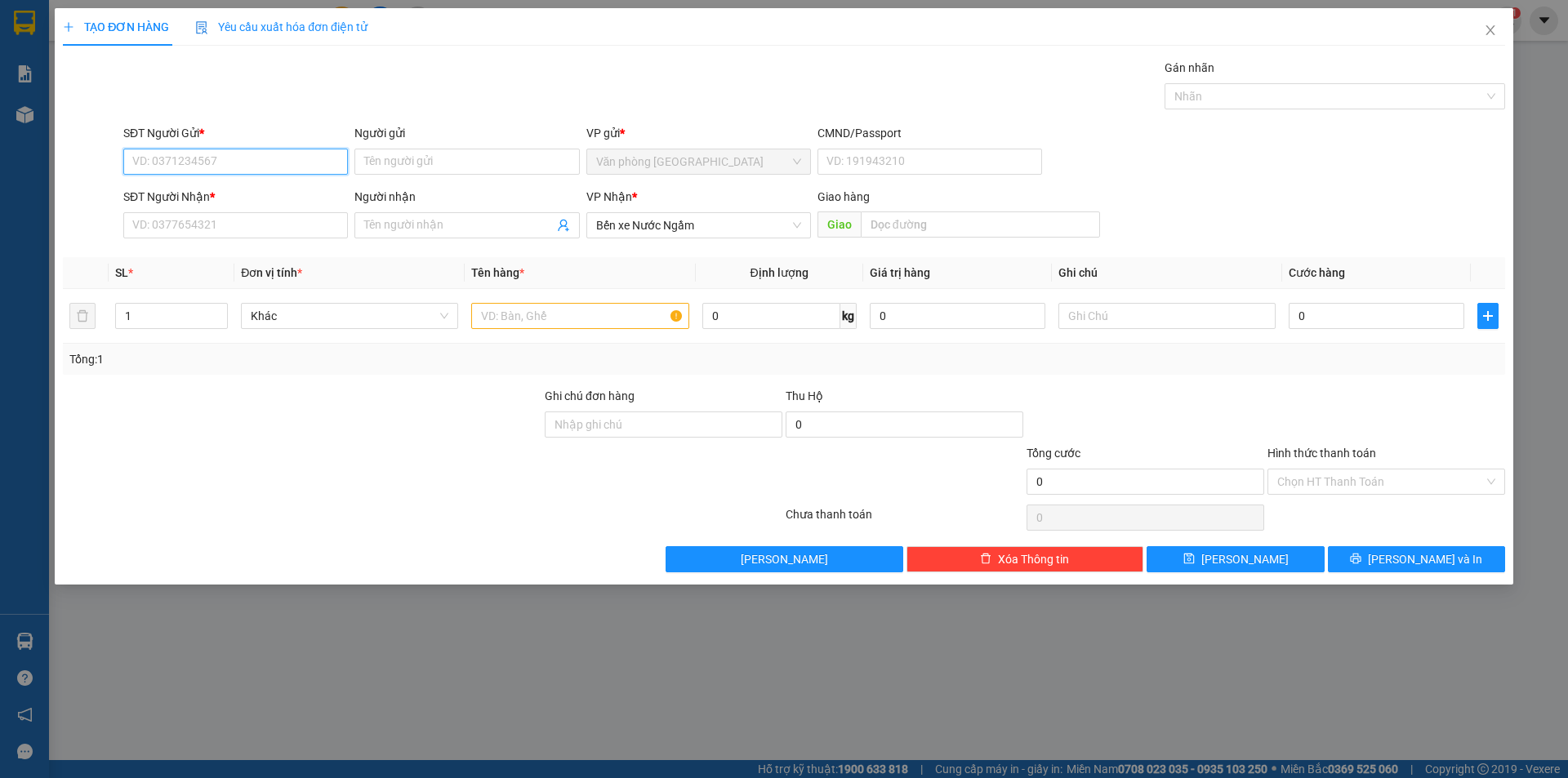
click at [226, 162] on input "SĐT Người Gửi *" at bounding box center [235, 161] width 225 height 26
type input "0385614560"
click at [249, 227] on input "SĐT Người Nhận *" at bounding box center [235, 225] width 225 height 26
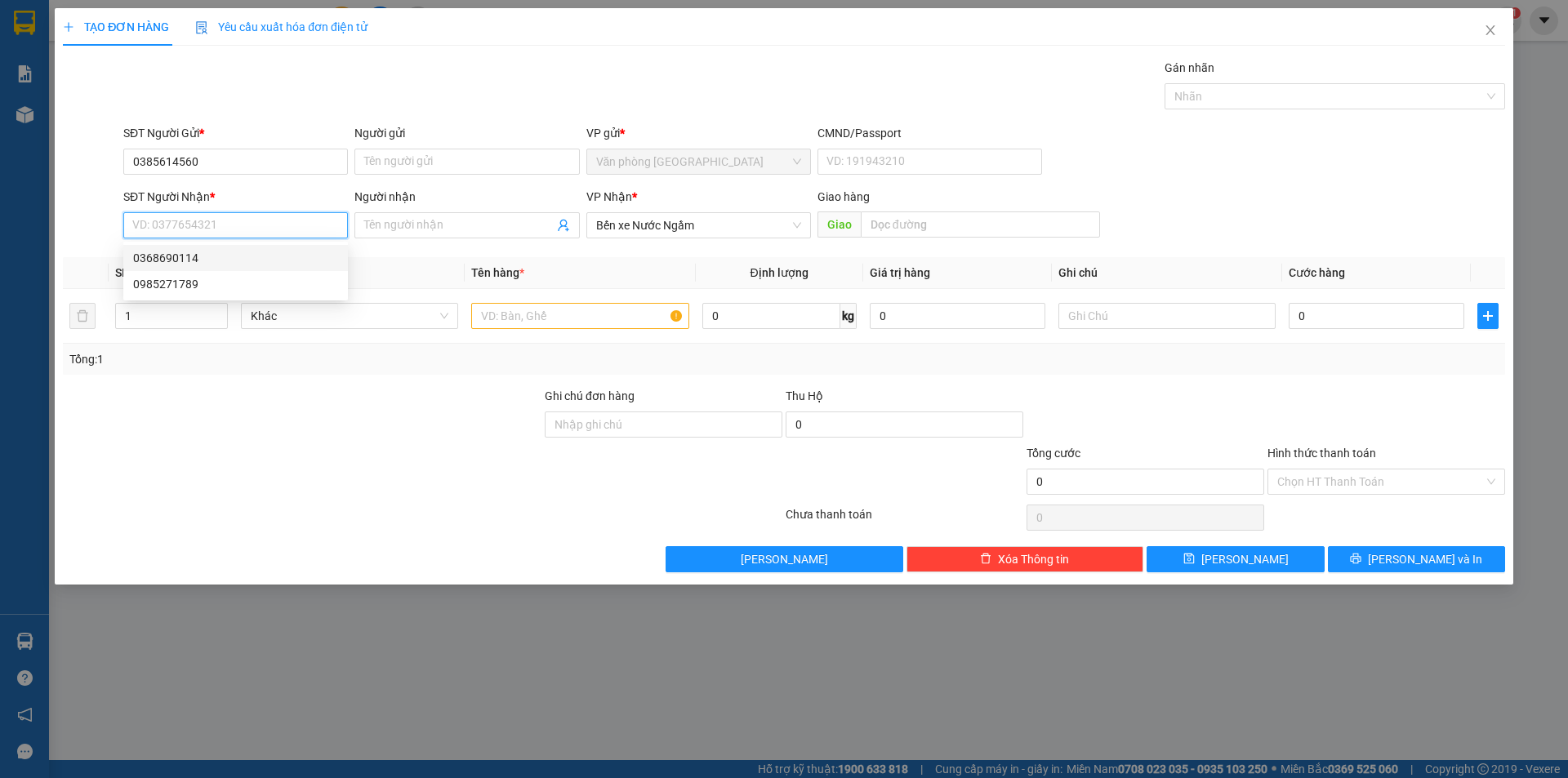
click at [214, 256] on div "0368690114" at bounding box center [235, 257] width 205 height 18
type input "0368690114"
type input "Can lộc - HT"
type input "150.000"
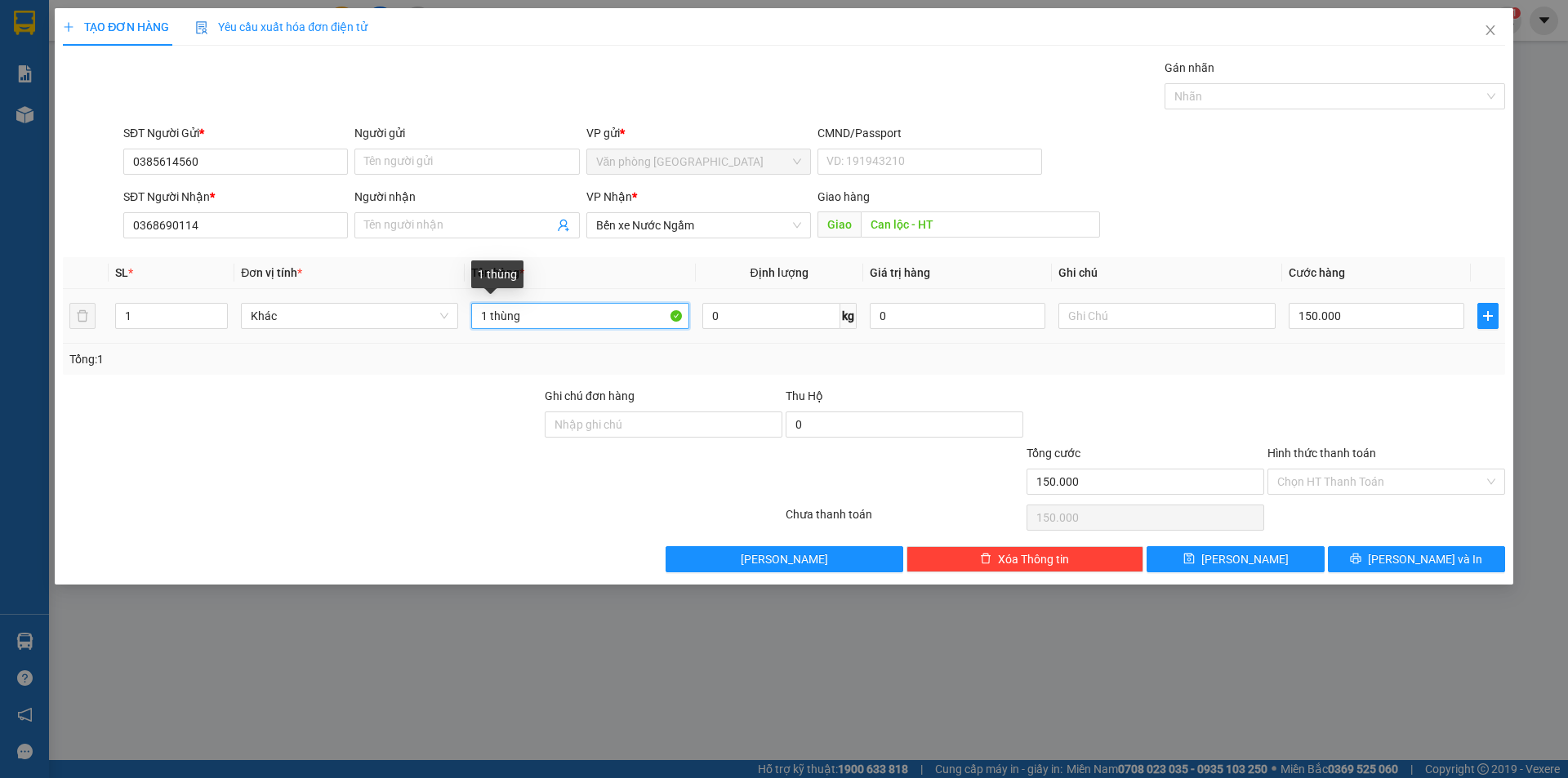
click at [547, 324] on input "1 thùng" at bounding box center [580, 316] width 217 height 26
type input "2 XỐP + 2 THÙNG + 1 BAO"
click at [681, 413] on input "Ghi chú đơn hàng" at bounding box center [662, 424] width 237 height 26
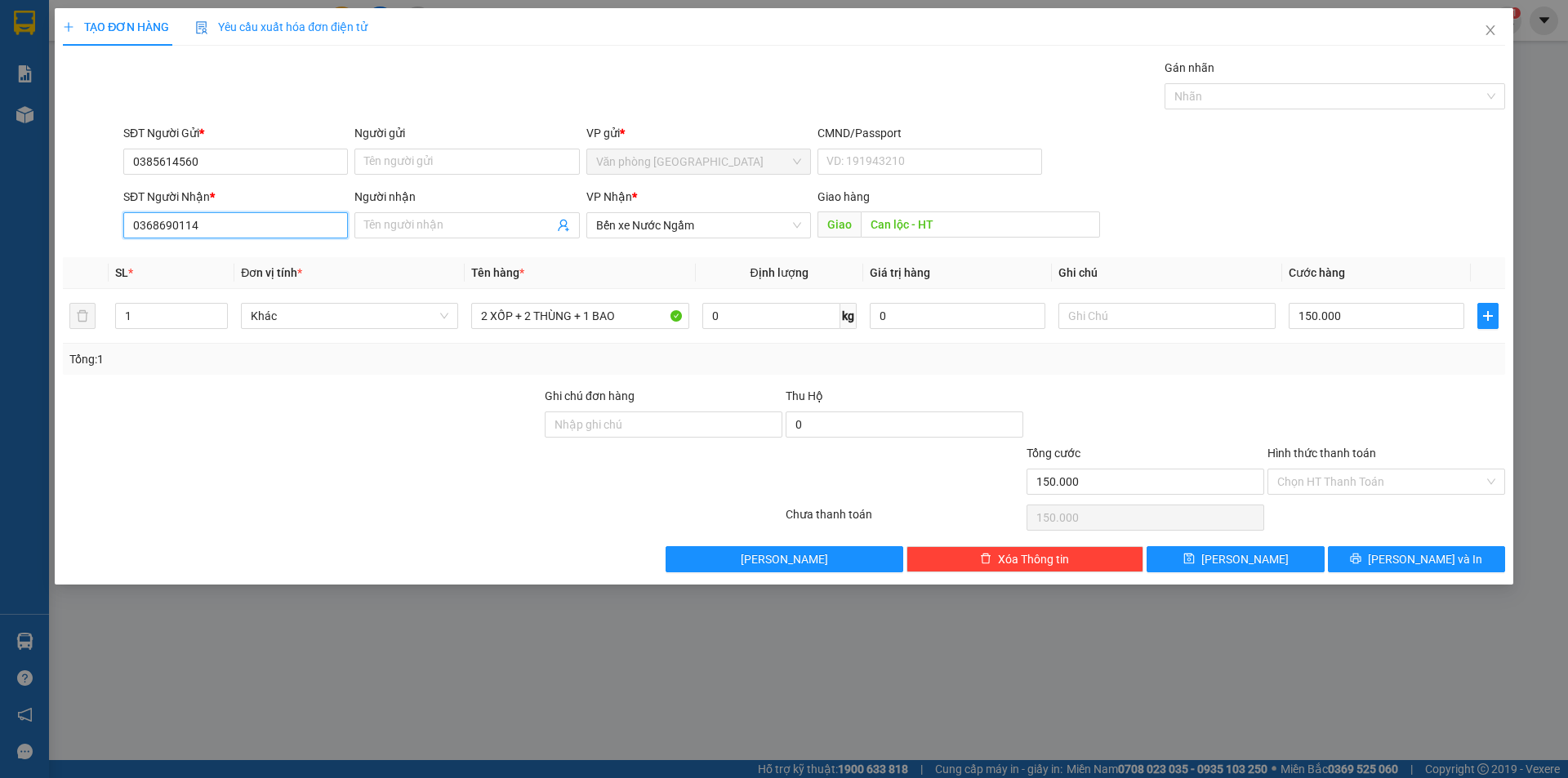
click at [280, 223] on input "0368690114" at bounding box center [235, 225] width 225 height 26
click at [257, 223] on input "0368690114" at bounding box center [235, 225] width 225 height 26
click at [185, 250] on div "0368690114" at bounding box center [235, 257] width 205 height 18
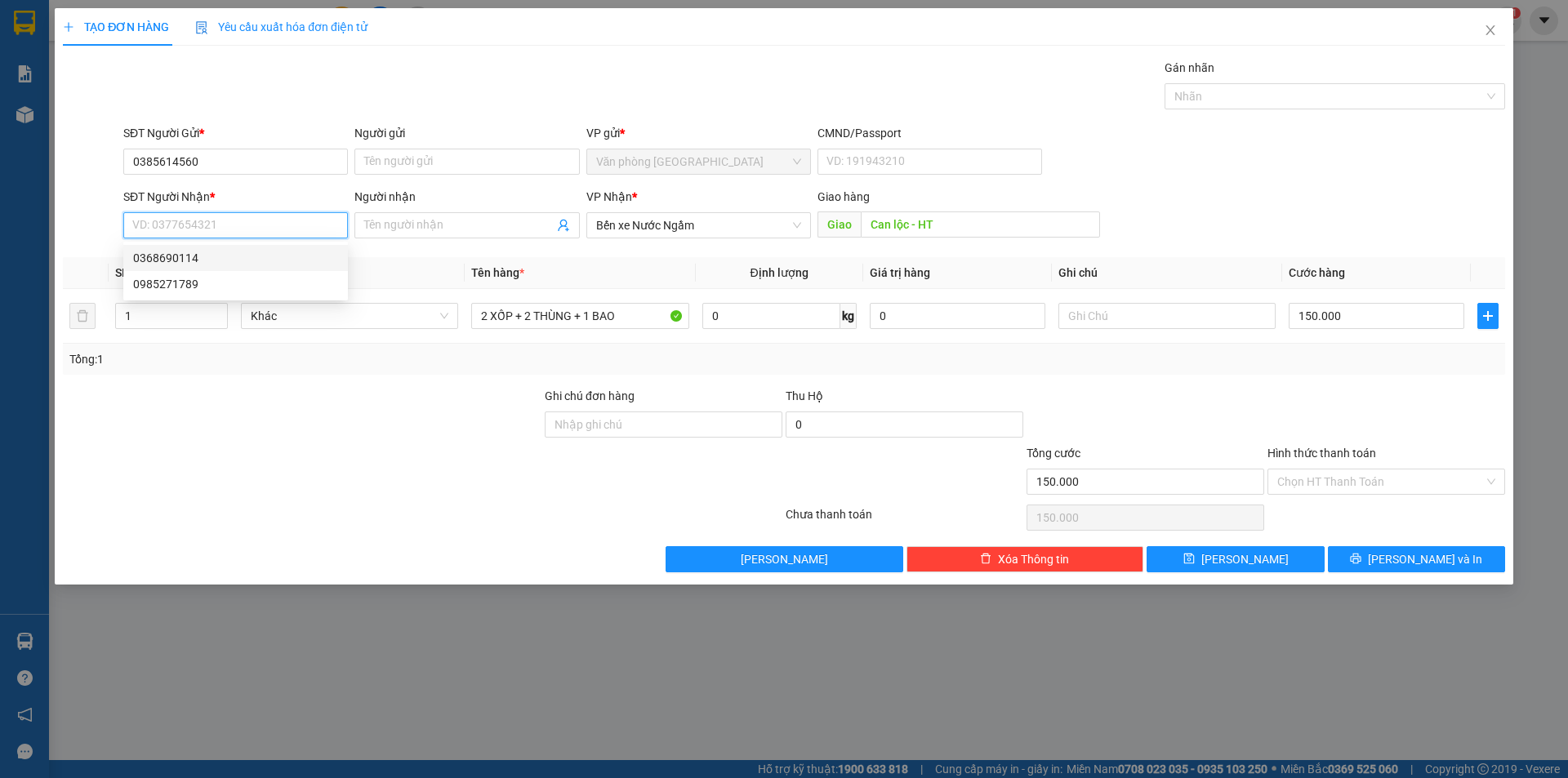
type input "0368690114"
type input "1 thùng"
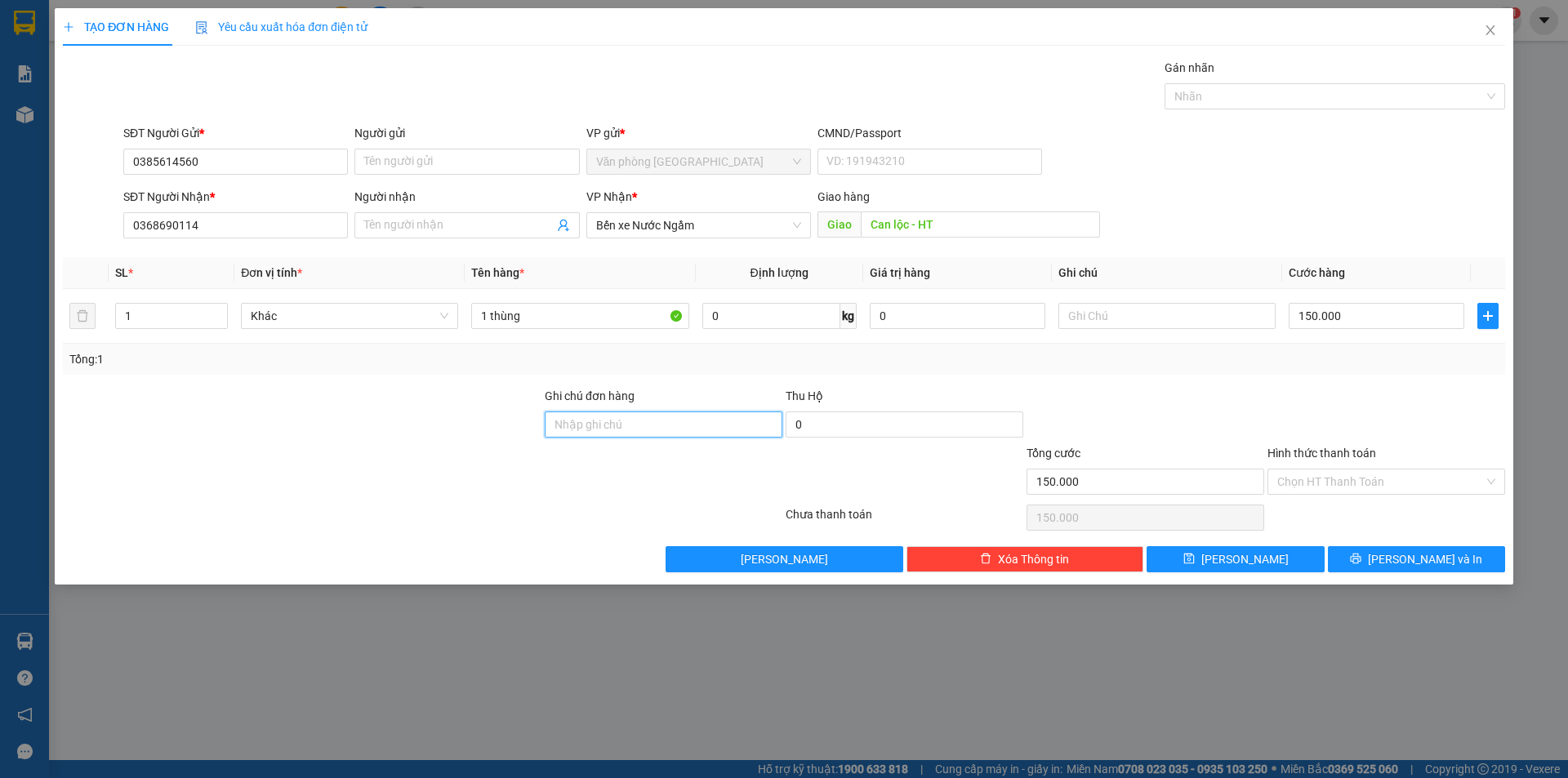
click at [664, 426] on input "Ghi chú đơn hàng" at bounding box center [662, 424] width 237 height 26
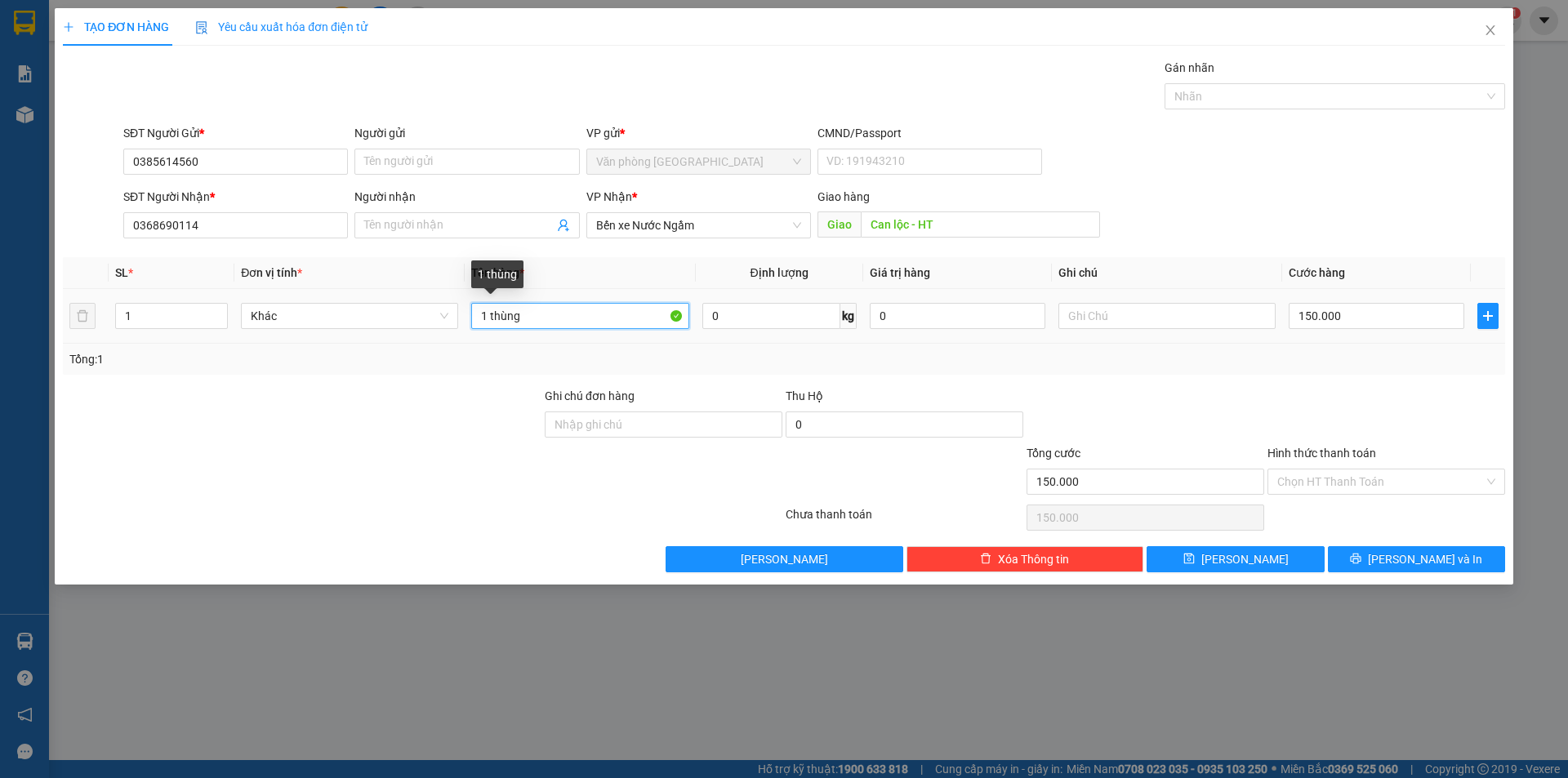
click at [568, 317] on input "1 thùng" at bounding box center [580, 316] width 217 height 26
type input "2 THÙNG + 2 XỐP + 1 BAO"
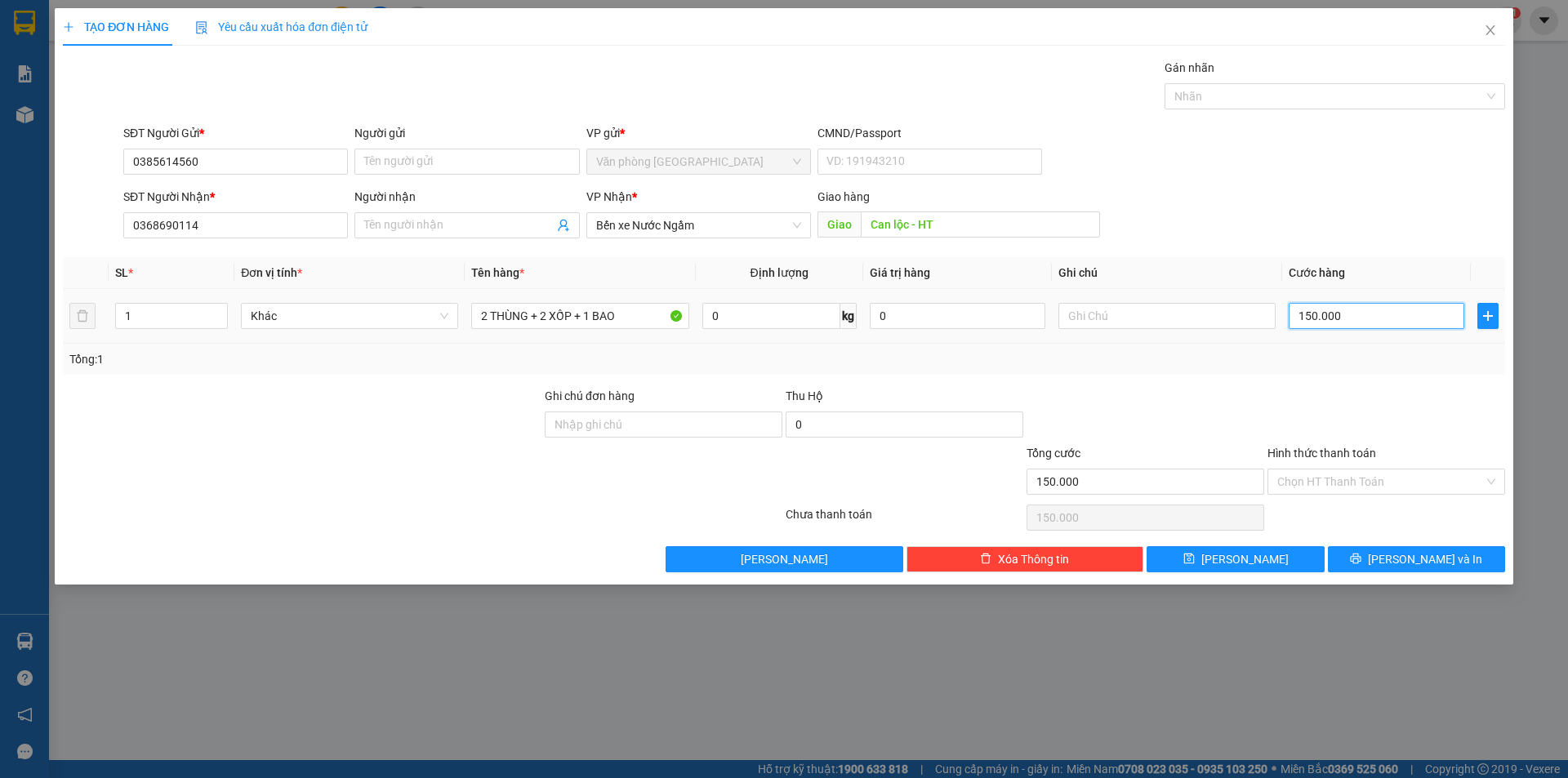
click at [1375, 322] on input "150.000" at bounding box center [1376, 316] width 175 height 26
type input "0"
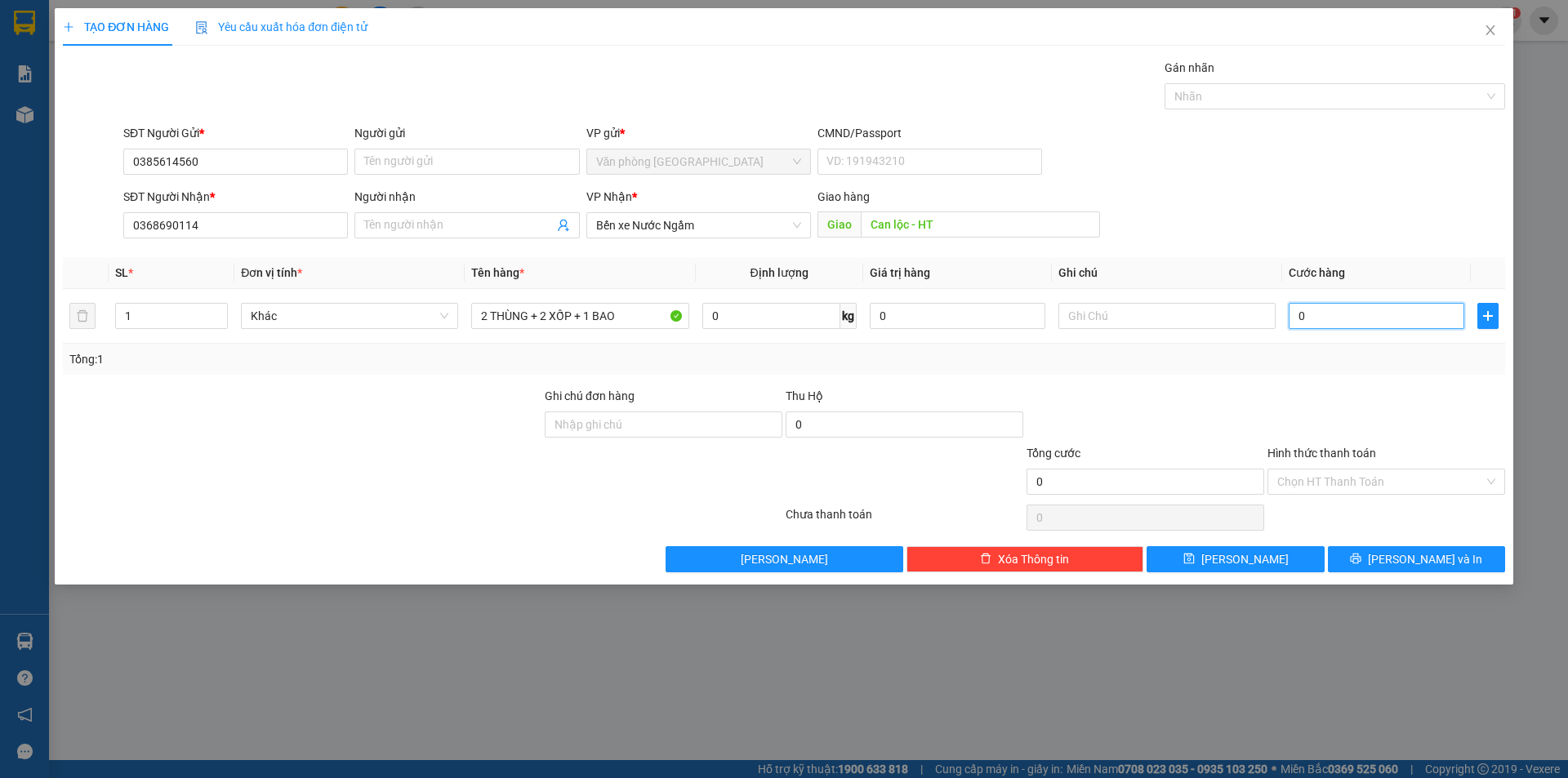
type input "5"
type input "05"
type input "50"
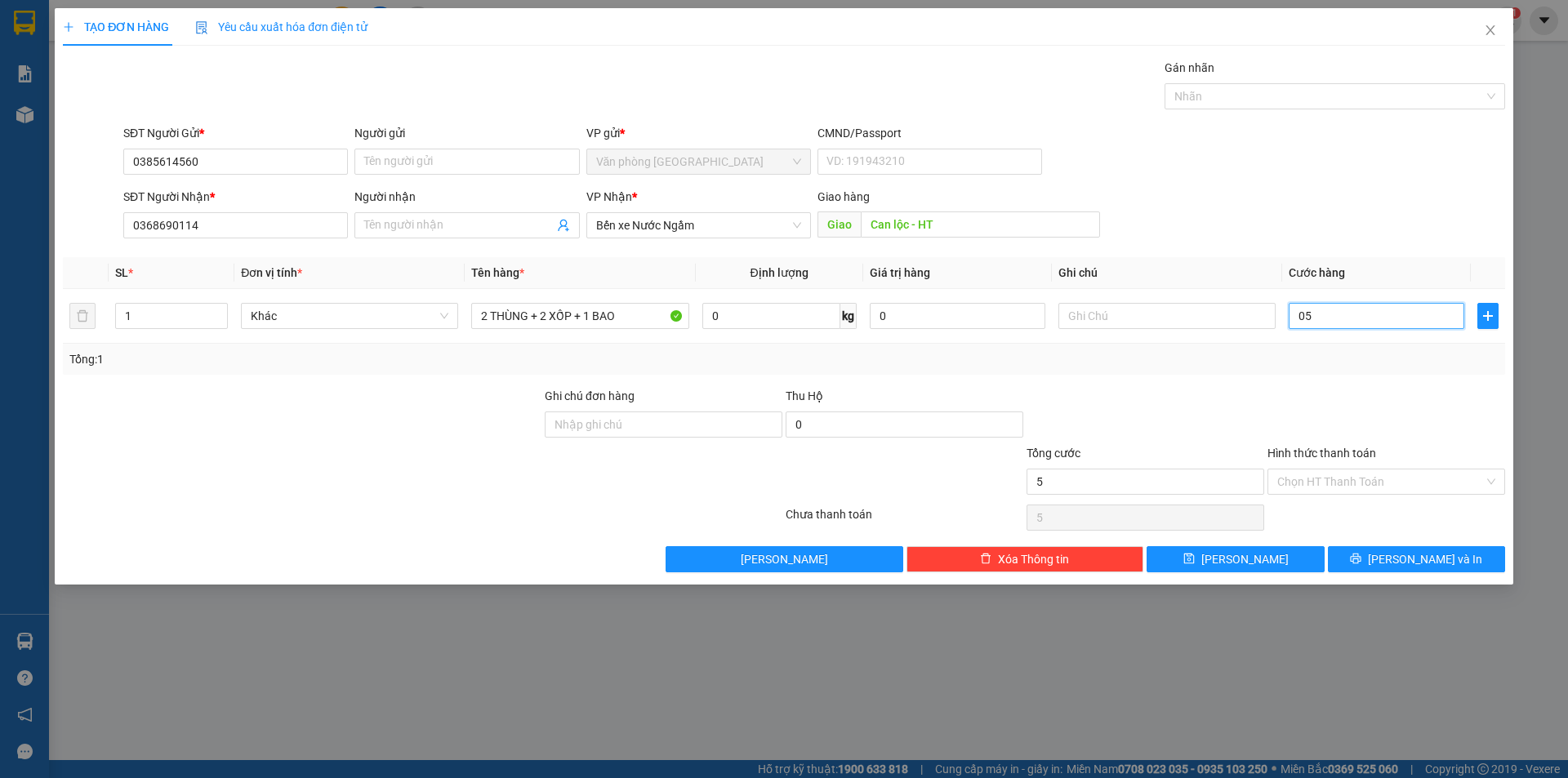
type input "050"
type input "500"
type input "0.500"
type input "500.000"
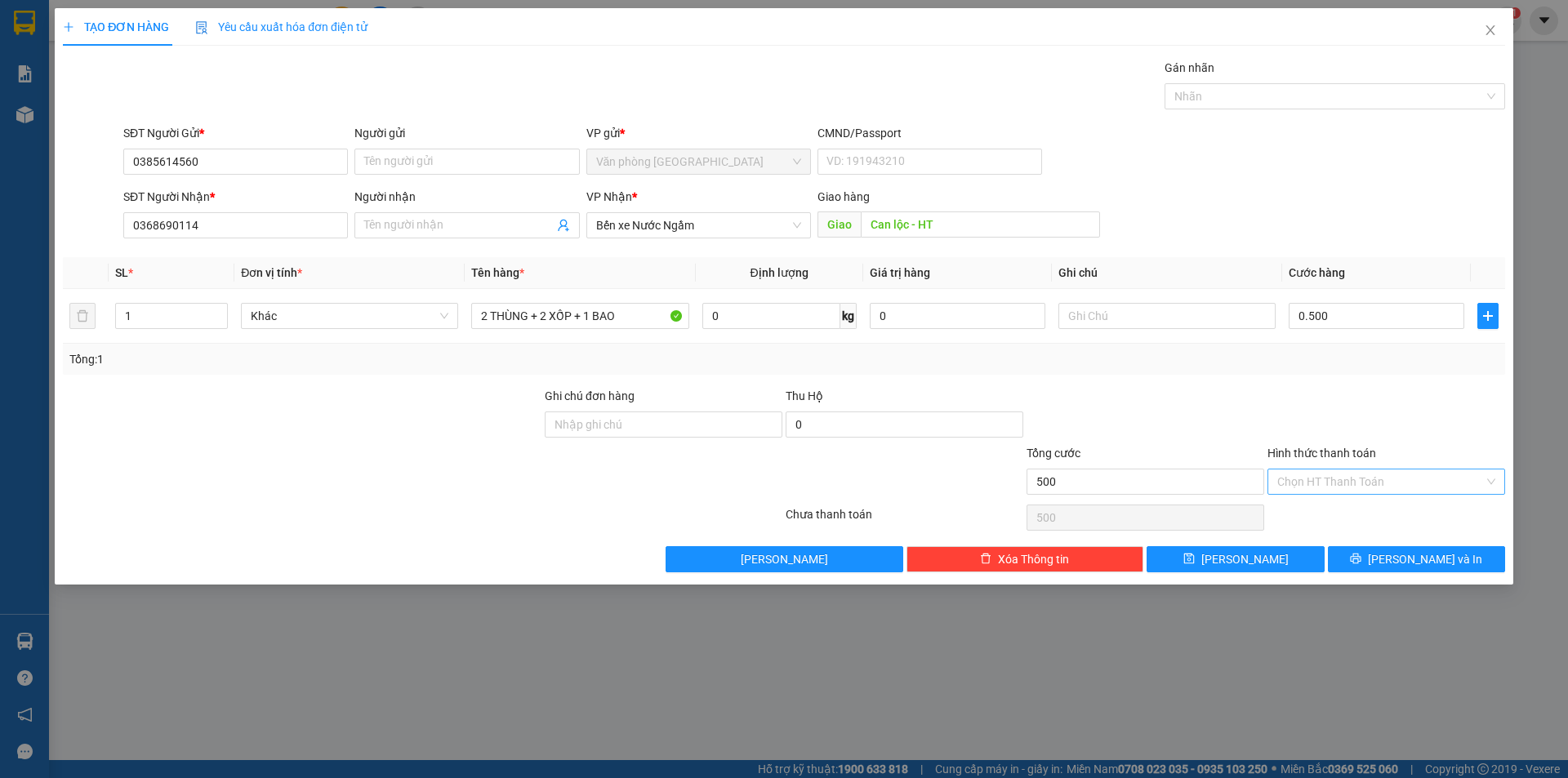
type input "500.000"
click at [1375, 485] on input "Hình thức thanh toán" at bounding box center [1380, 482] width 207 height 25
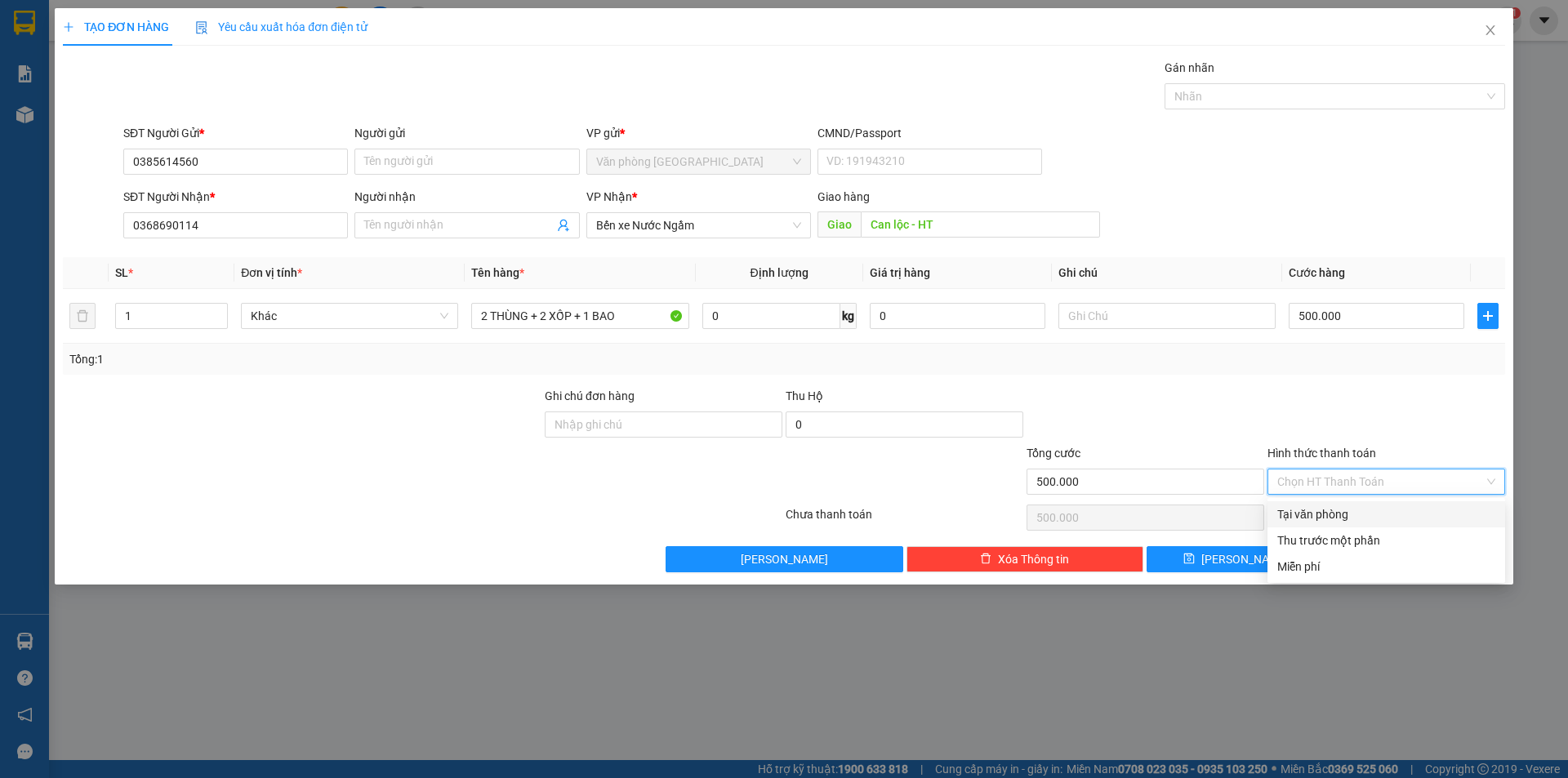
click at [1311, 515] on div "Tại văn phòng" at bounding box center [1386, 514] width 218 height 18
type input "0"
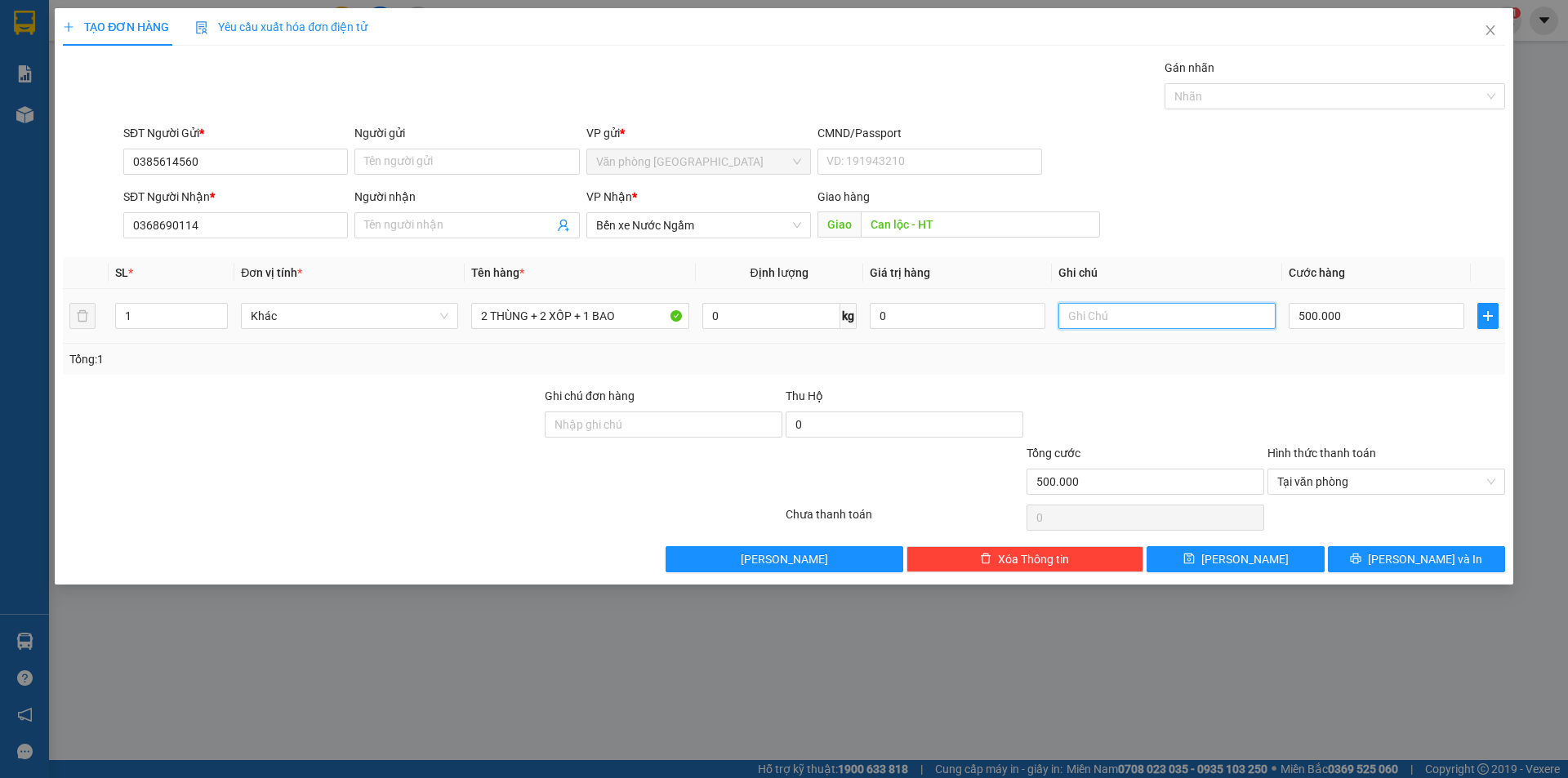
click at [1098, 312] on input "text" at bounding box center [1167, 316] width 217 height 26
click at [687, 413] on input "Ghi chú đơn hàng" at bounding box center [662, 424] width 237 height 26
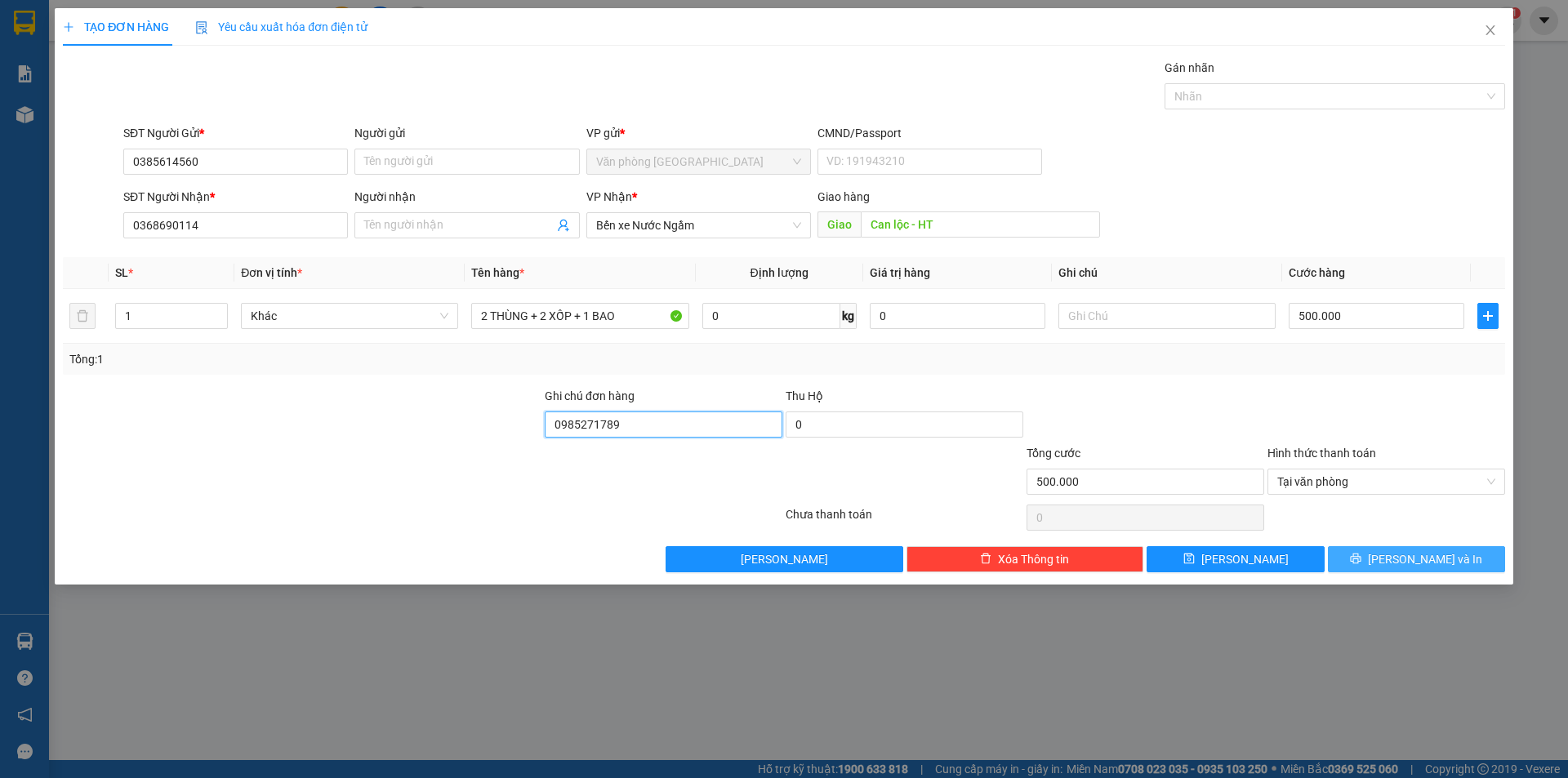
type input "0985271789"
click at [1420, 565] on span "Lưu và In" at bounding box center [1425, 559] width 114 height 18
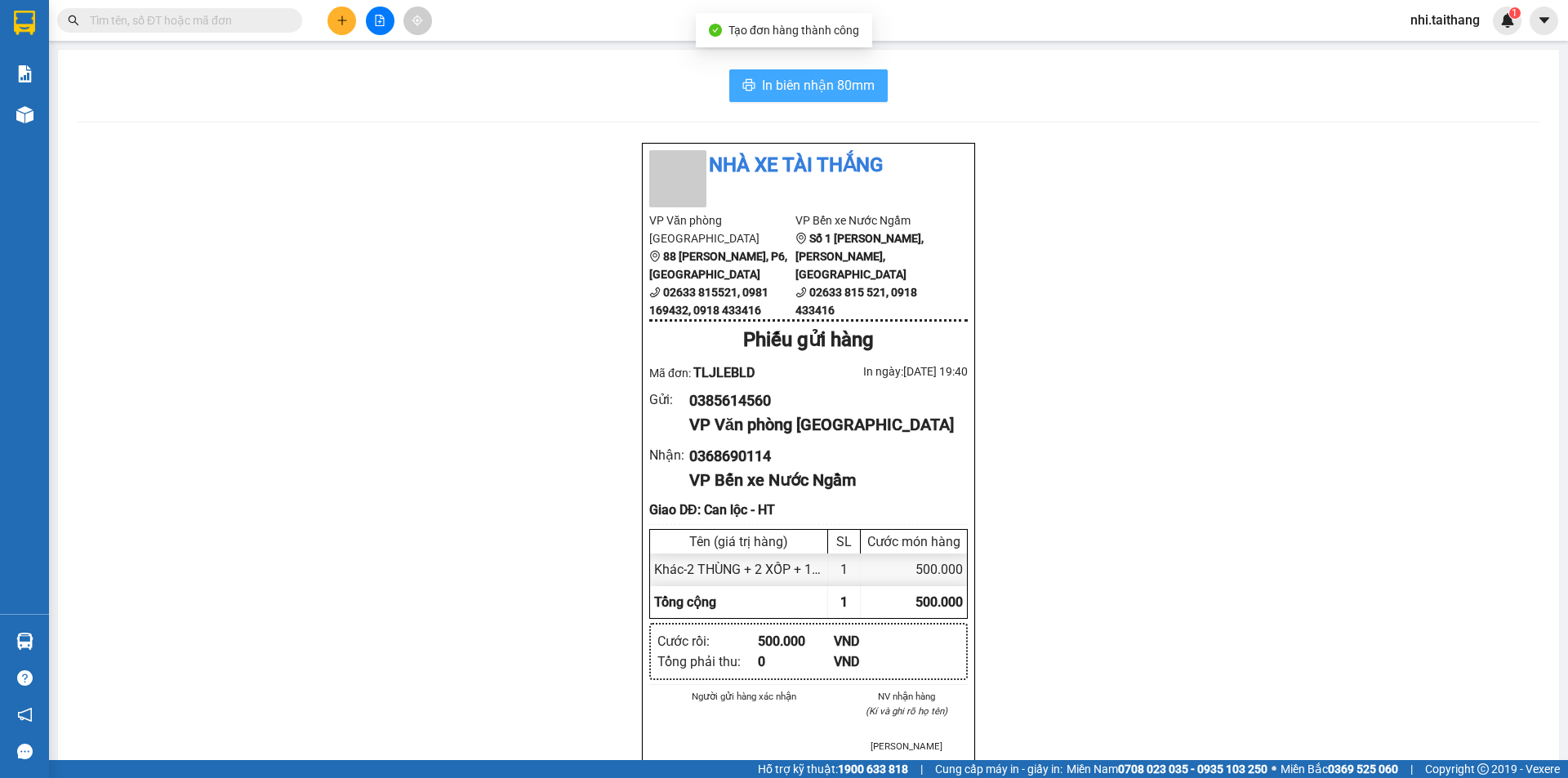
click at [818, 77] on span "In biên nhận 80mm" at bounding box center [818, 85] width 112 height 20
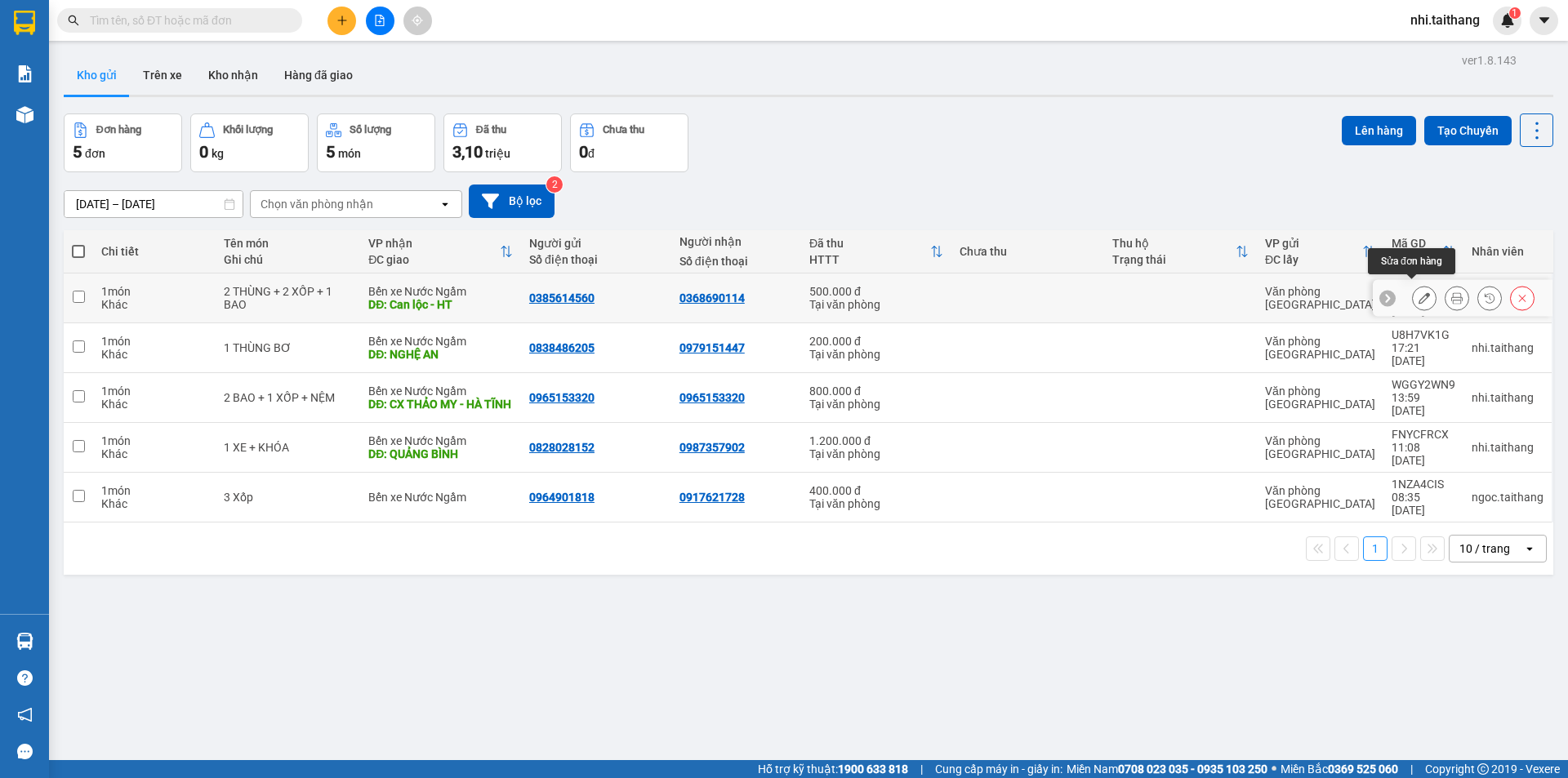
click at [1418, 296] on icon at bounding box center [1424, 298] width 11 height 11
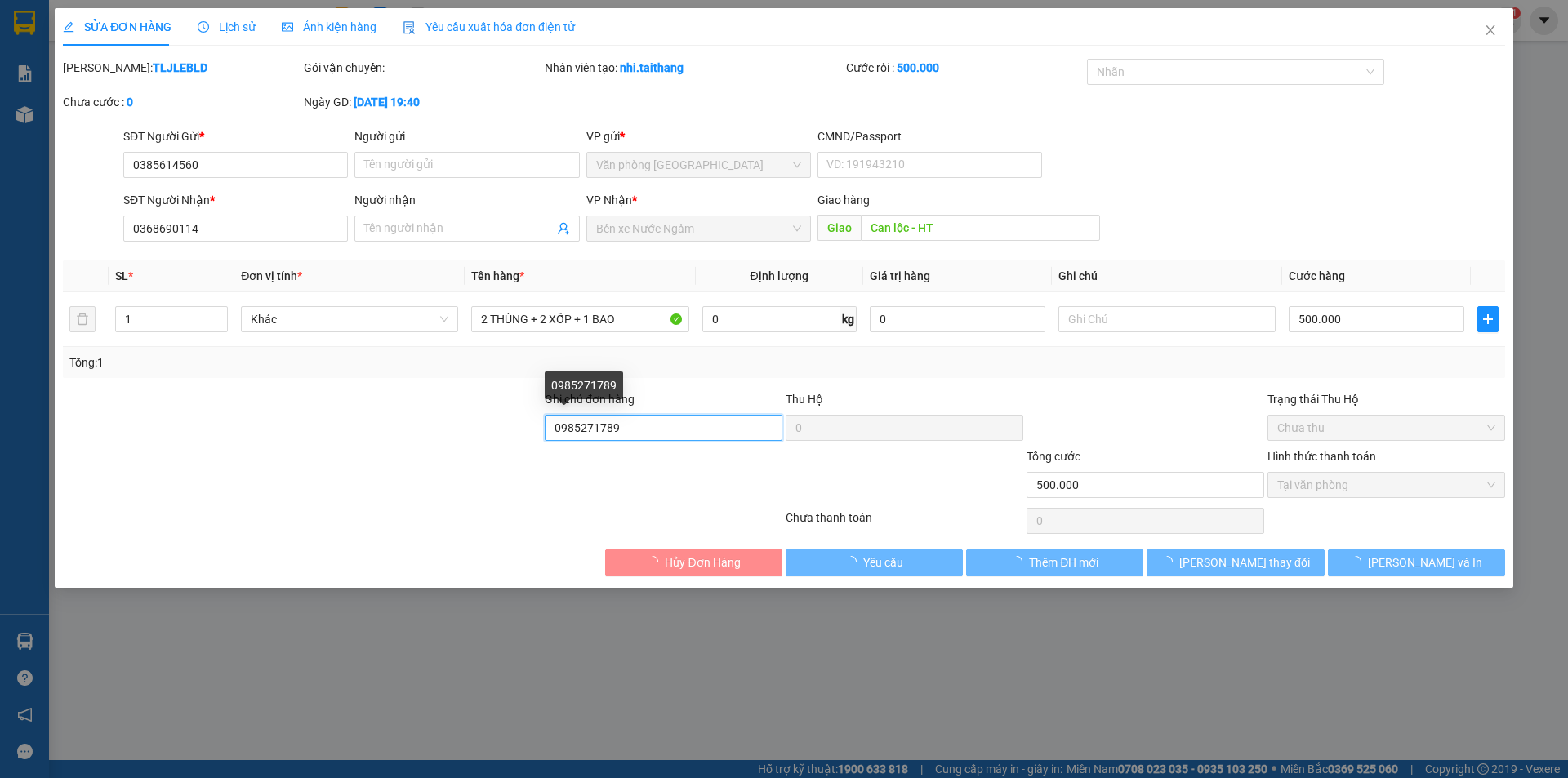
click at [621, 430] on input "0985271789" at bounding box center [662, 427] width 237 height 26
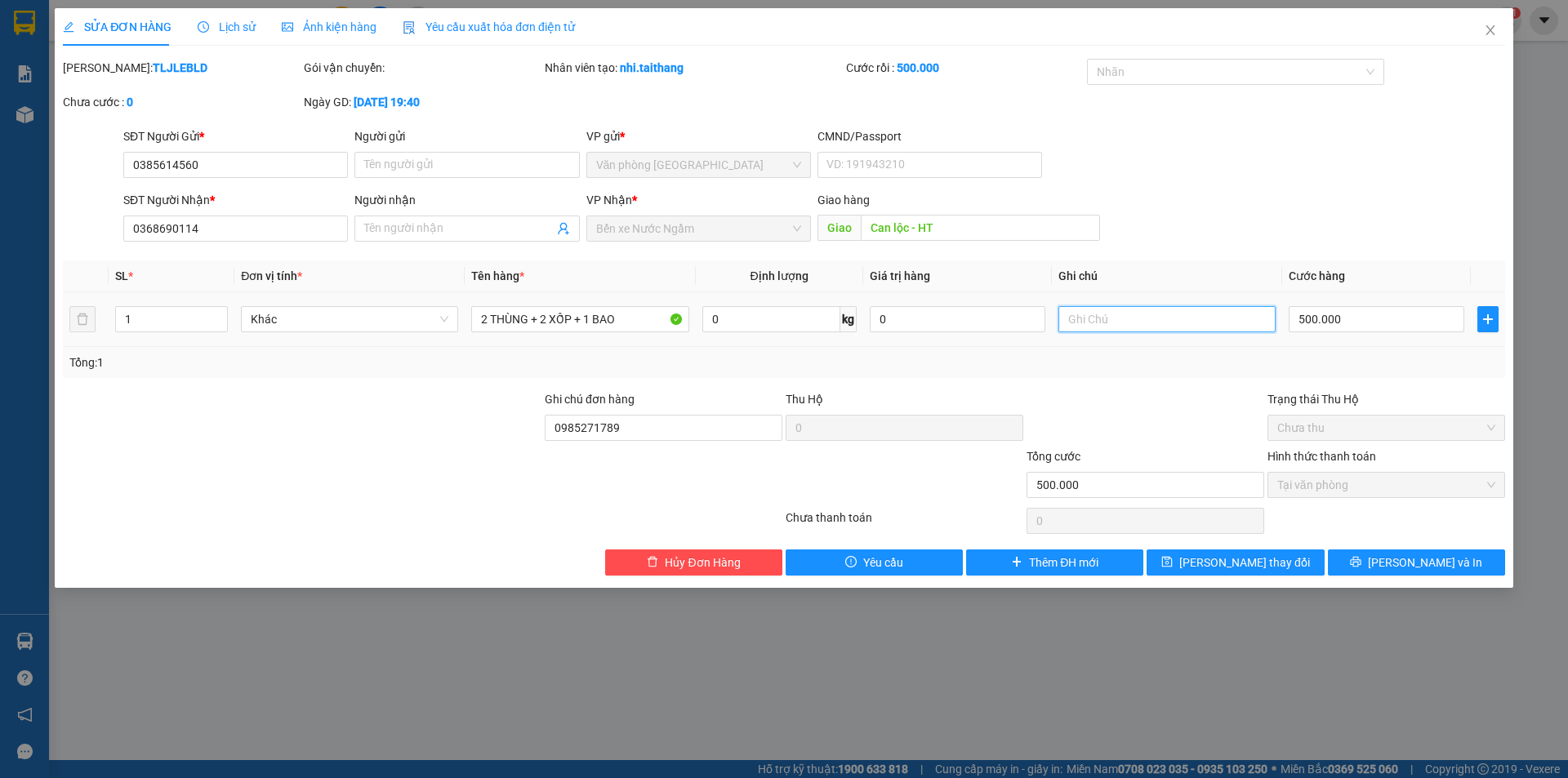
paste input "0985271789"
type input "0985271789"
click at [631, 420] on input "0985271789" at bounding box center [662, 427] width 237 height 26
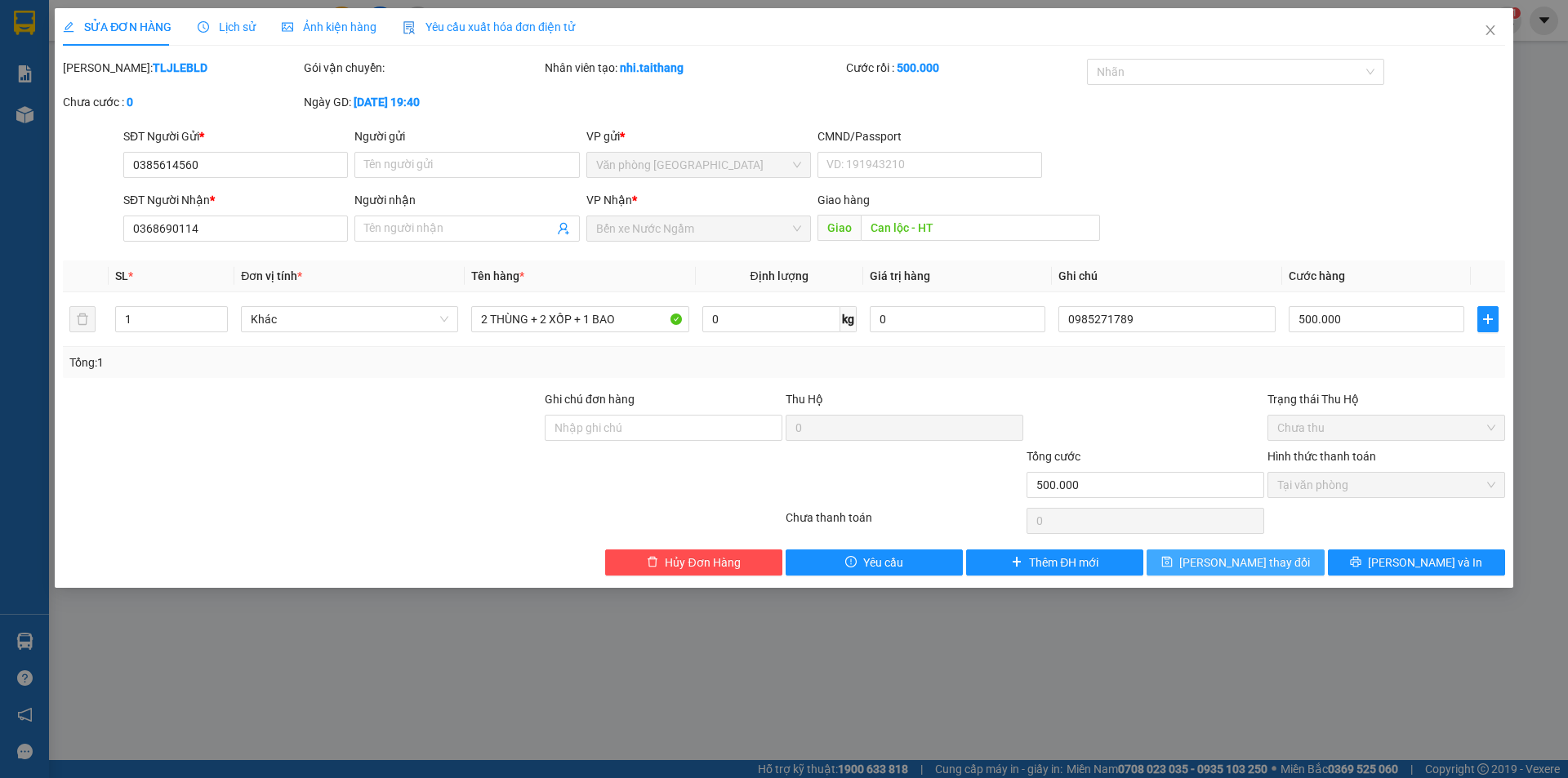
click at [1251, 566] on span "Lưu thay đổi" at bounding box center [1244, 563] width 131 height 18
